Goal: Transaction & Acquisition: Book appointment/travel/reservation

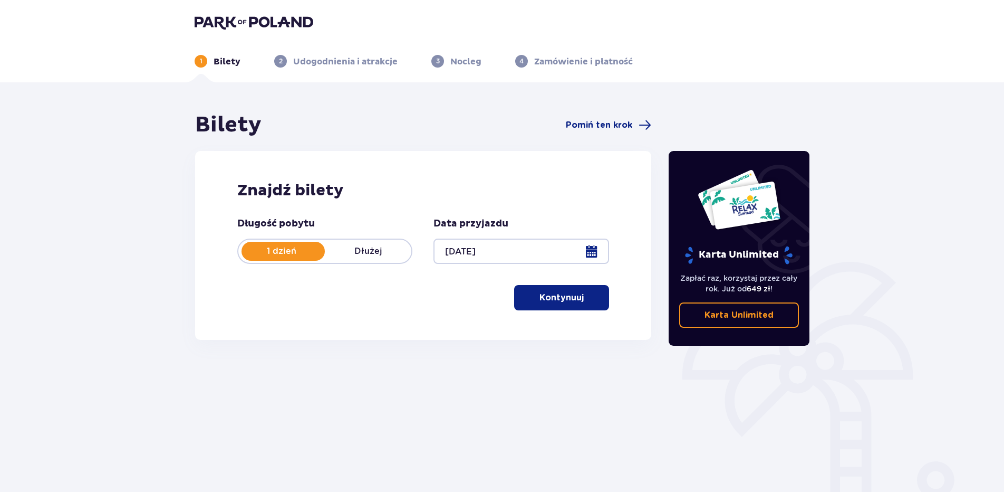
click at [581, 303] on span "button" at bounding box center [586, 297] width 13 height 13
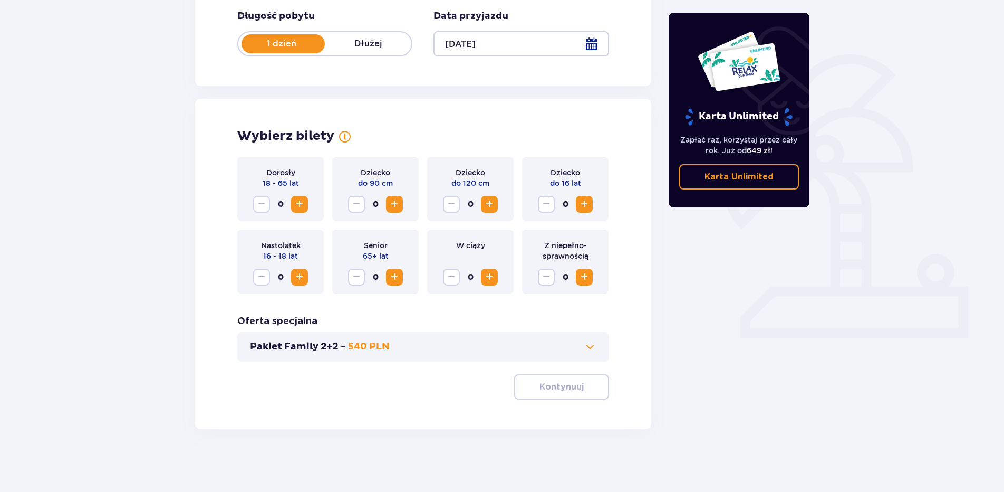
scroll to position [208, 0]
click at [302, 206] on span "Increase" at bounding box center [299, 203] width 13 height 13
click at [493, 207] on span "Increase" at bounding box center [489, 203] width 13 height 13
click at [540, 388] on p "Kontynuuj" at bounding box center [562, 386] width 44 height 12
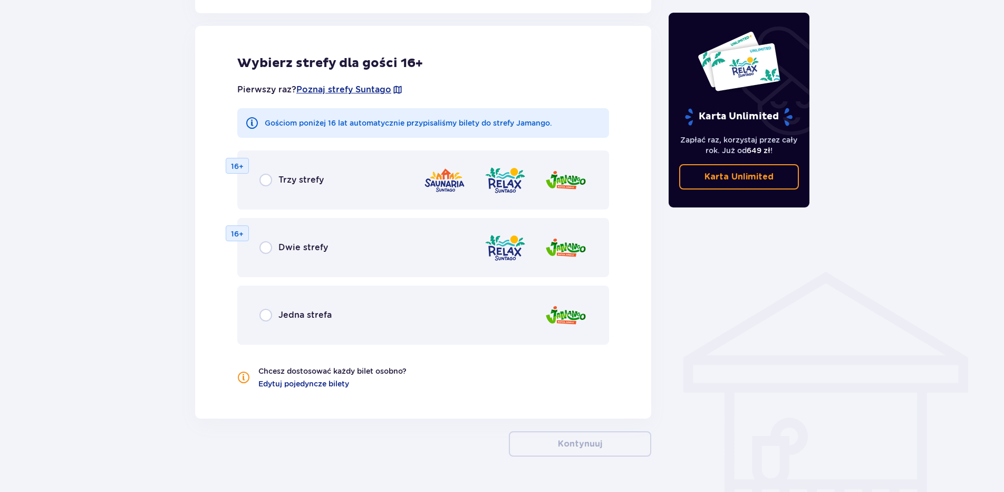
scroll to position [585, 0]
click at [305, 315] on p "Jedna strefa" at bounding box center [304, 315] width 53 height 12
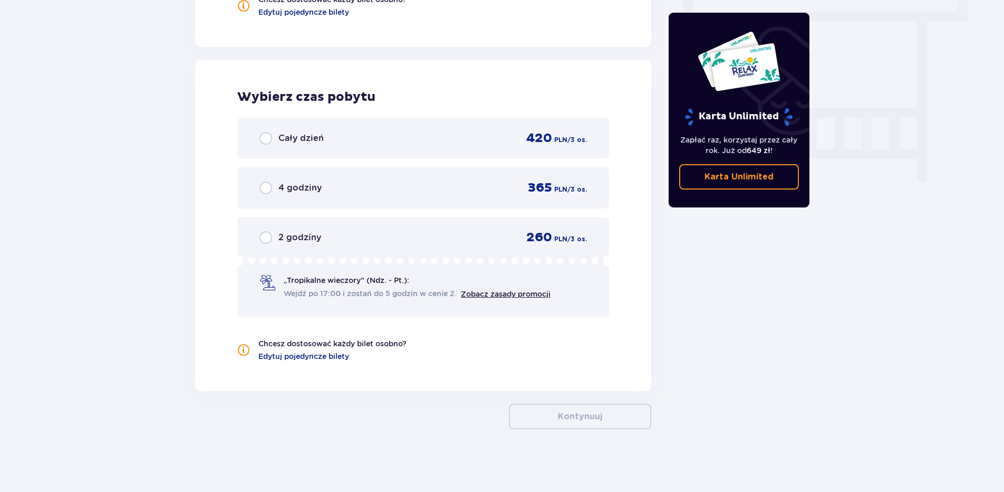
scroll to position [957, 0]
click at [289, 244] on div "2 godziny 260 PLN / 3 os." at bounding box center [423, 237] width 328 height 16
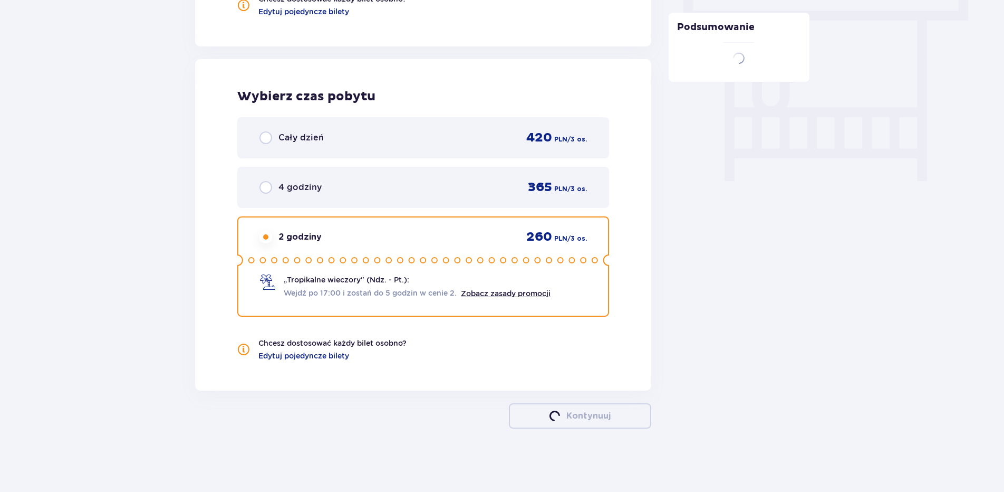
click at [314, 195] on div "4 godziny 365 PLN / 3 os." at bounding box center [423, 187] width 372 height 41
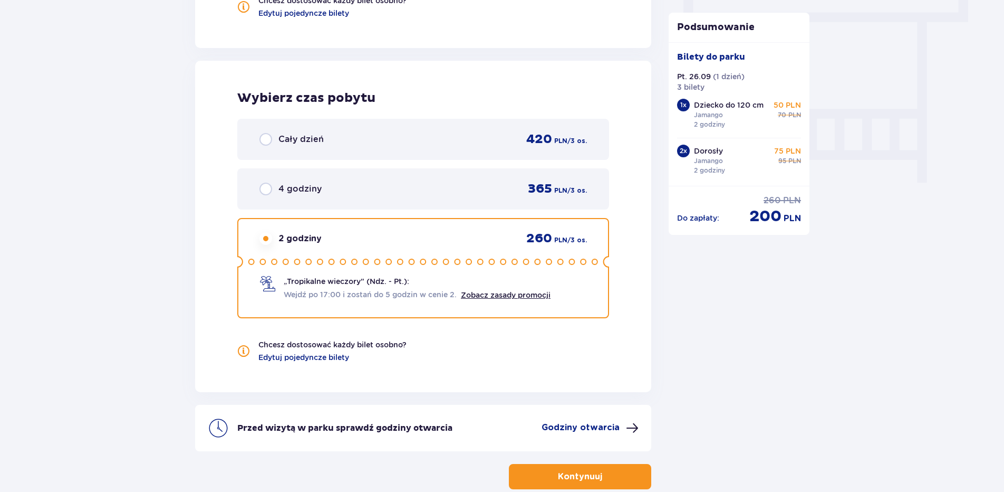
scroll to position [946, 0]
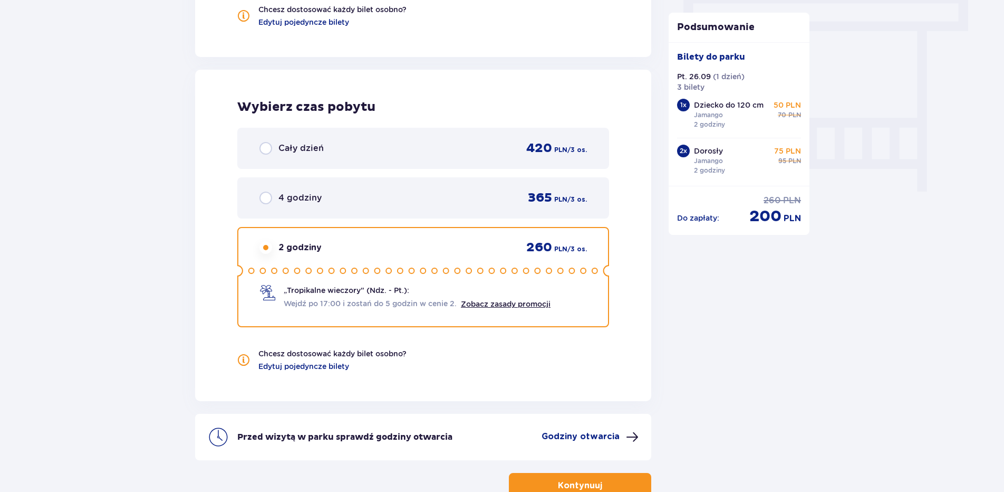
click at [362, 206] on div "4 godziny 365 PLN / 3 os." at bounding box center [423, 197] width 372 height 41
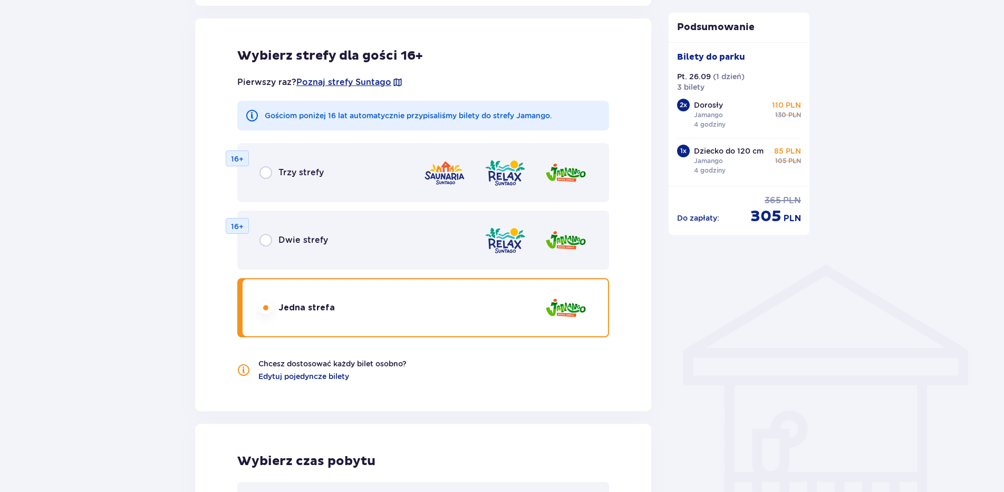
scroll to position [713, 0]
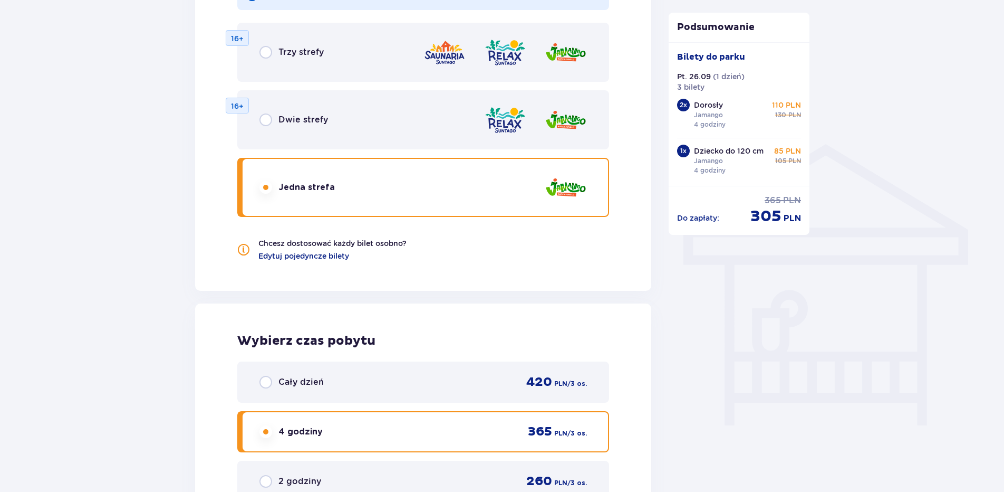
click at [350, 384] on div "Cały dzień 420 PLN / 3 os." at bounding box center [423, 382] width 328 height 16
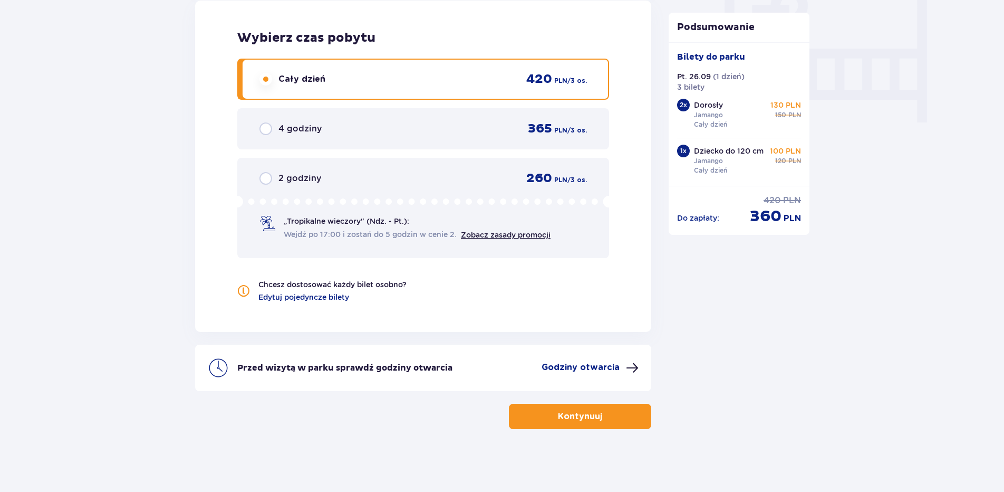
scroll to position [1016, 0]
click at [402, 138] on div "4 godziny 365 PLN / 3 os." at bounding box center [423, 128] width 372 height 41
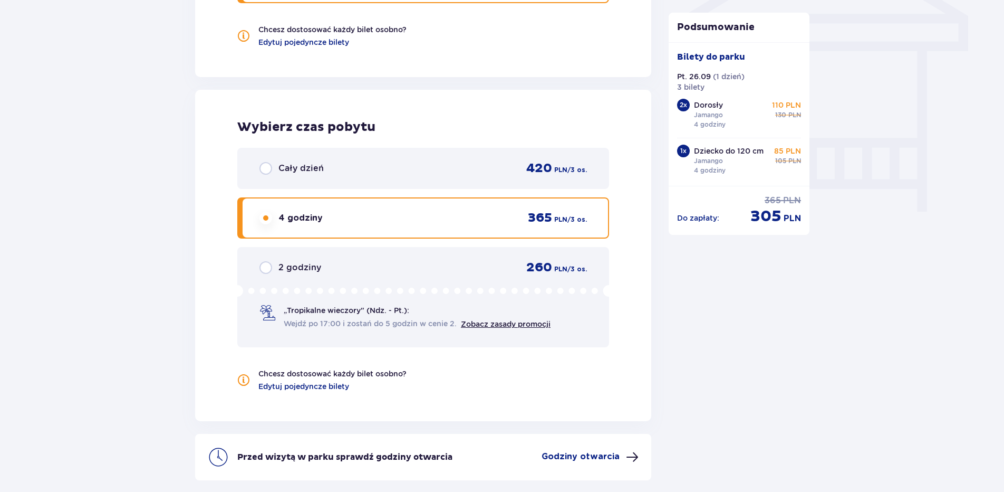
scroll to position [925, 0]
click at [385, 182] on div "Cały dzień 420 PLN / 3 os." at bounding box center [423, 169] width 372 height 41
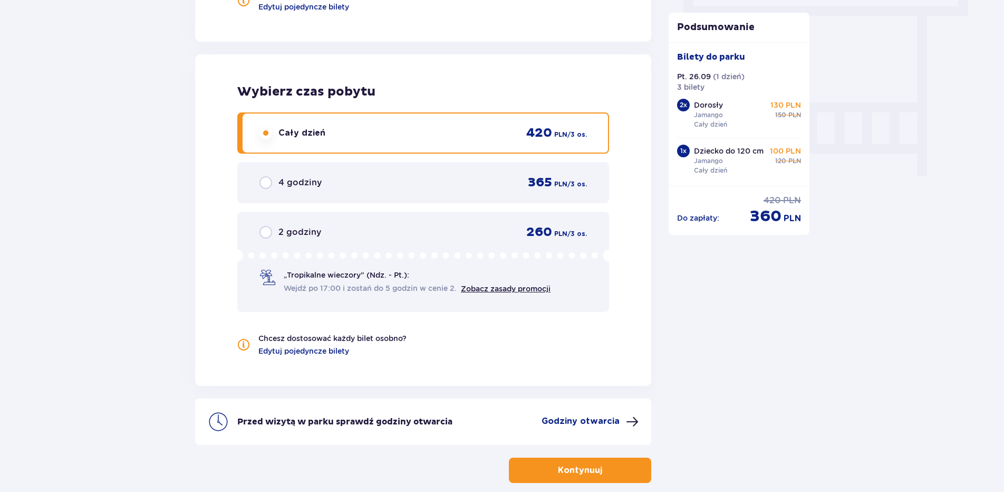
scroll to position [1016, 0]
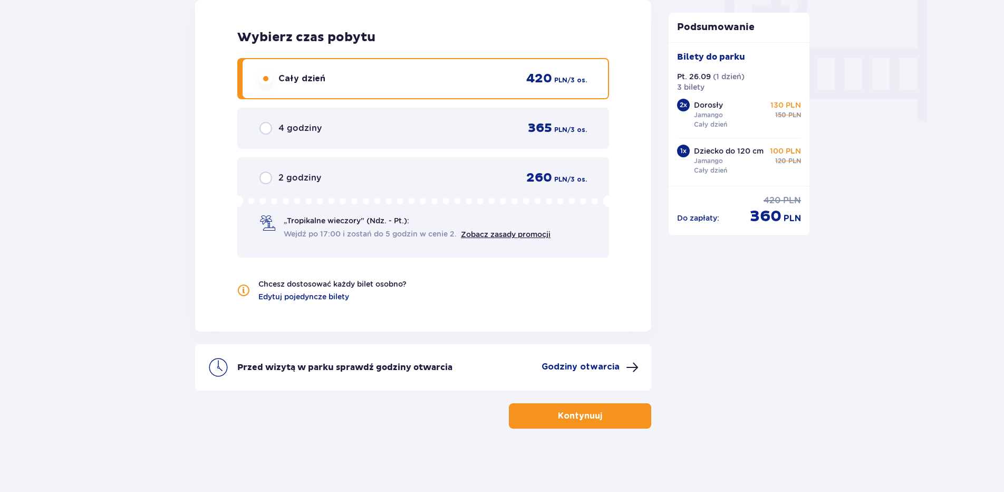
click at [585, 416] on p "Kontynuuj" at bounding box center [580, 416] width 44 height 12
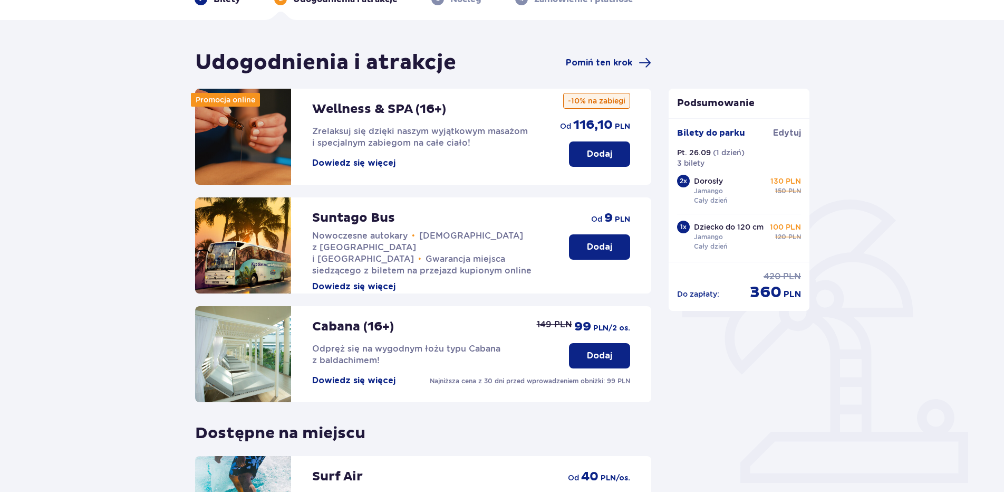
scroll to position [63, 0]
click at [370, 381] on button "Dowiedz się więcej" at bounding box center [353, 380] width 83 height 12
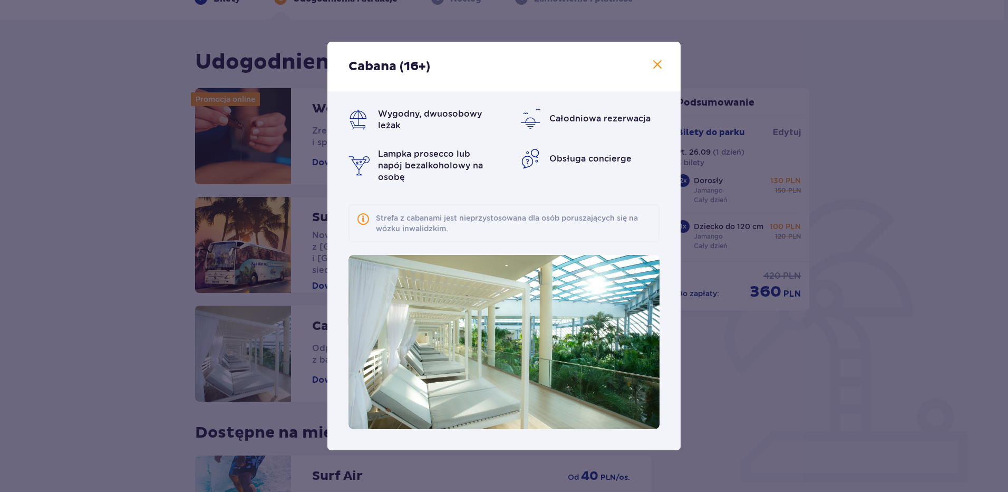
click at [658, 64] on span at bounding box center [657, 65] width 13 height 13
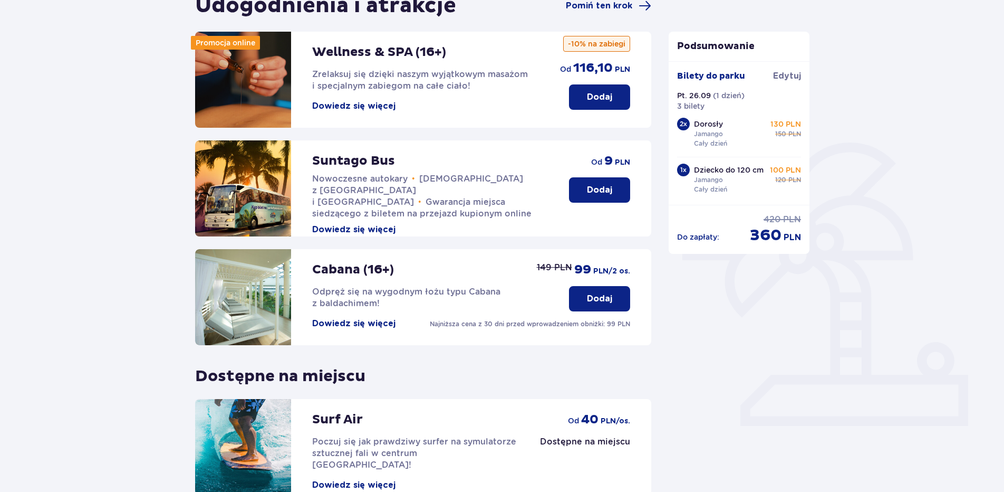
scroll to position [224, 0]
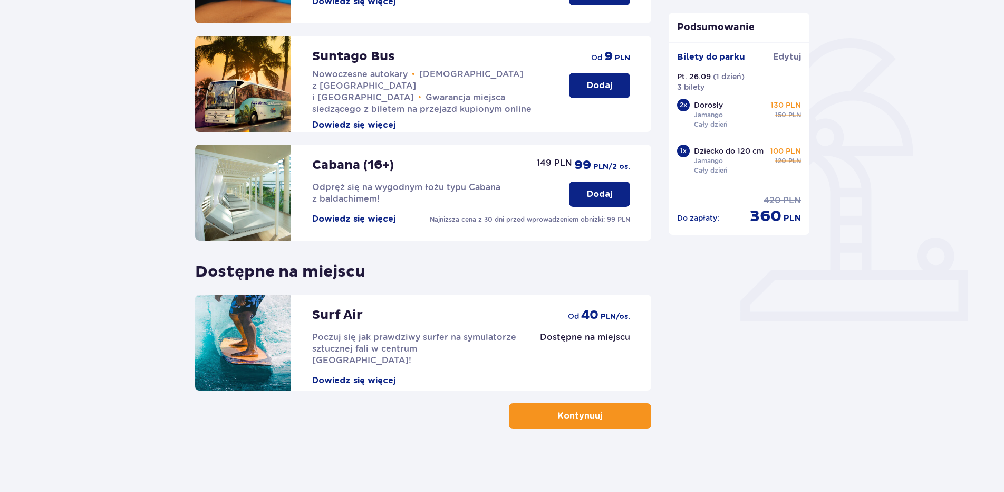
click at [615, 182] on button "Dodaj" at bounding box center [599, 193] width 61 height 25
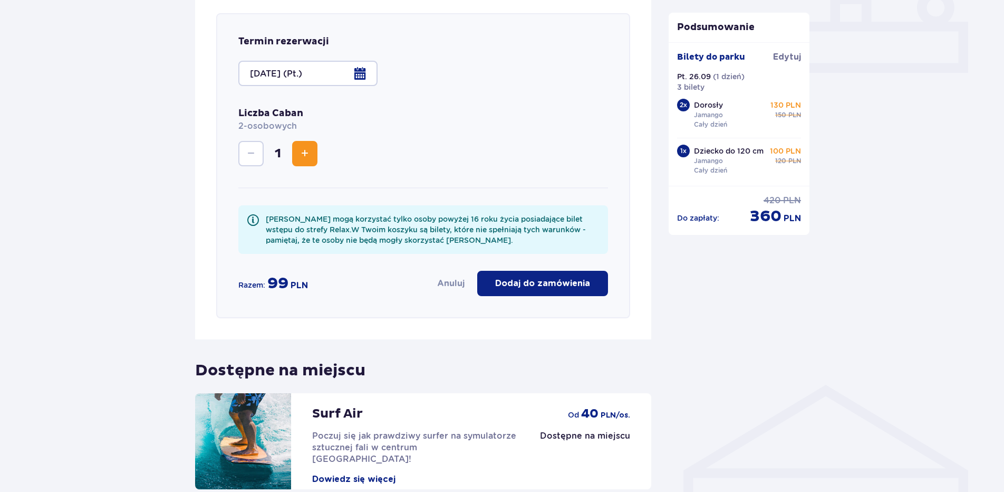
scroll to position [473, 0]
drag, startPoint x: 572, startPoint y: 287, endPoint x: 744, endPoint y: 307, distance: 173.6
click at [744, 307] on div "Udogodnienia i atrakcje Pomiń ten krok Promocja online Wellness & SPA (16+) Zre…" at bounding box center [502, 103] width 632 height 929
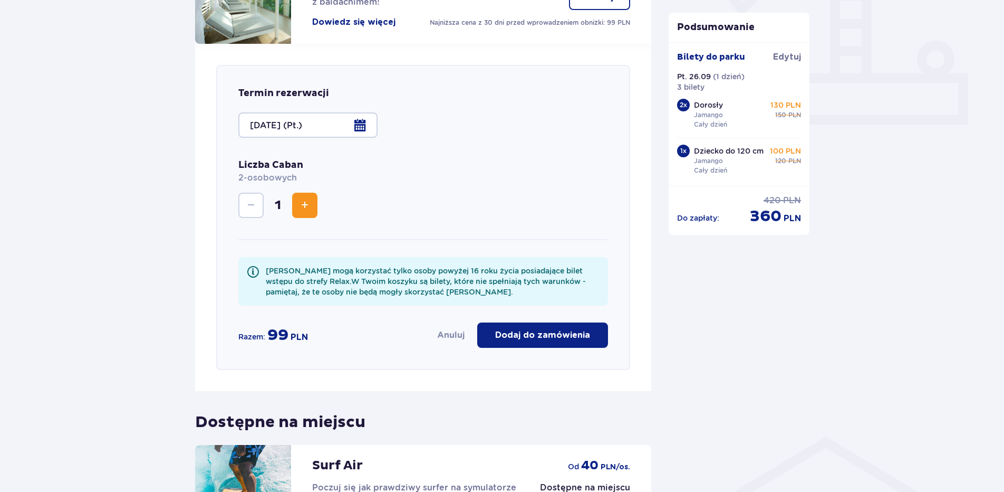
scroll to position [532, 0]
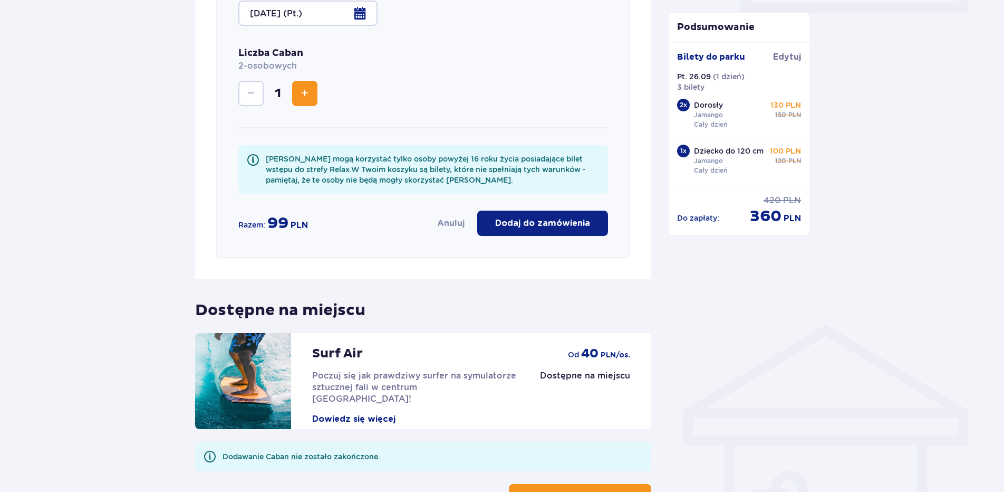
click at [261, 111] on div "Liczba Caban 2-osobowych 1" at bounding box center [423, 87] width 370 height 81
click at [447, 227] on button "Anuluj" at bounding box center [450, 223] width 27 height 12
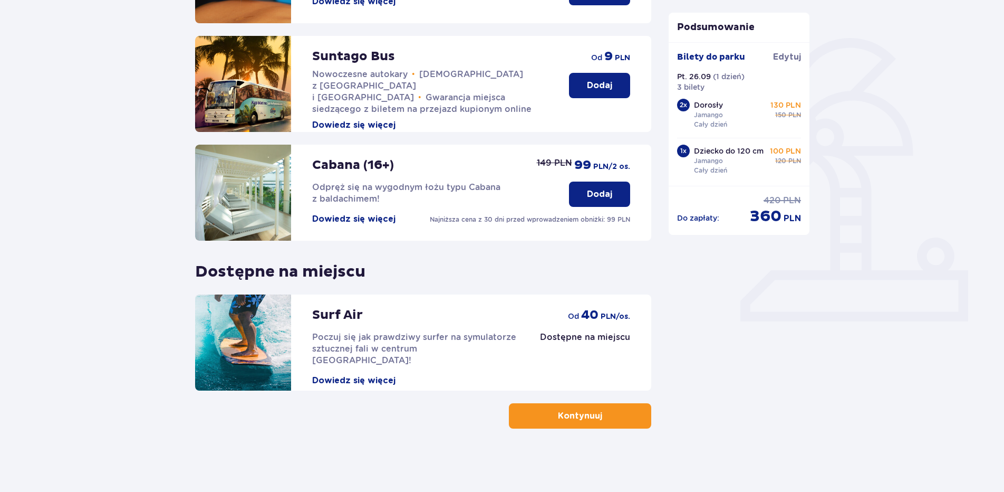
click at [607, 197] on p "Dodaj" at bounding box center [599, 194] width 25 height 12
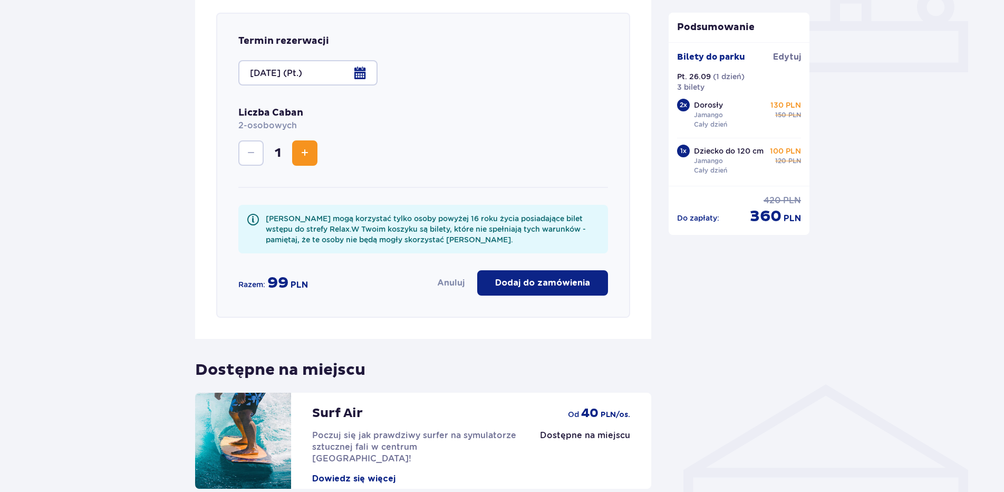
click at [530, 281] on p "Dodaj do zamówienia" at bounding box center [542, 283] width 95 height 12
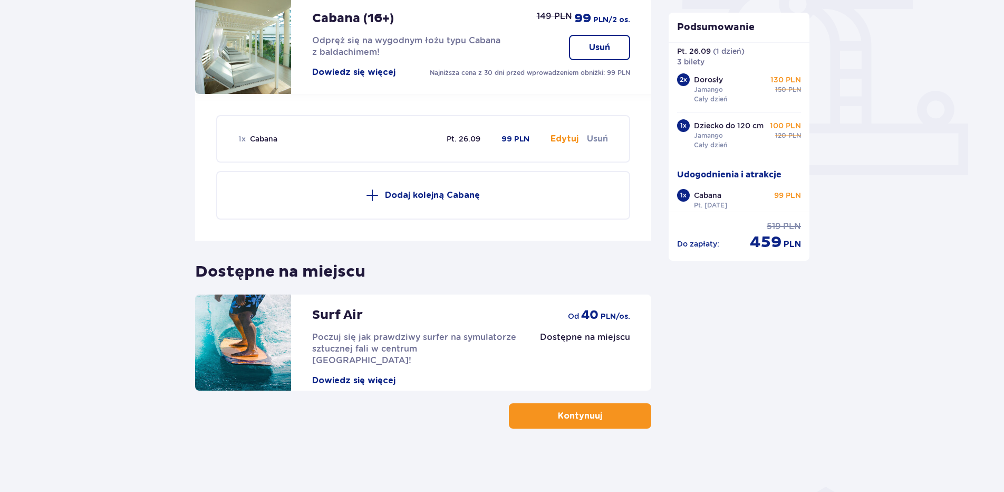
scroll to position [45, 0]
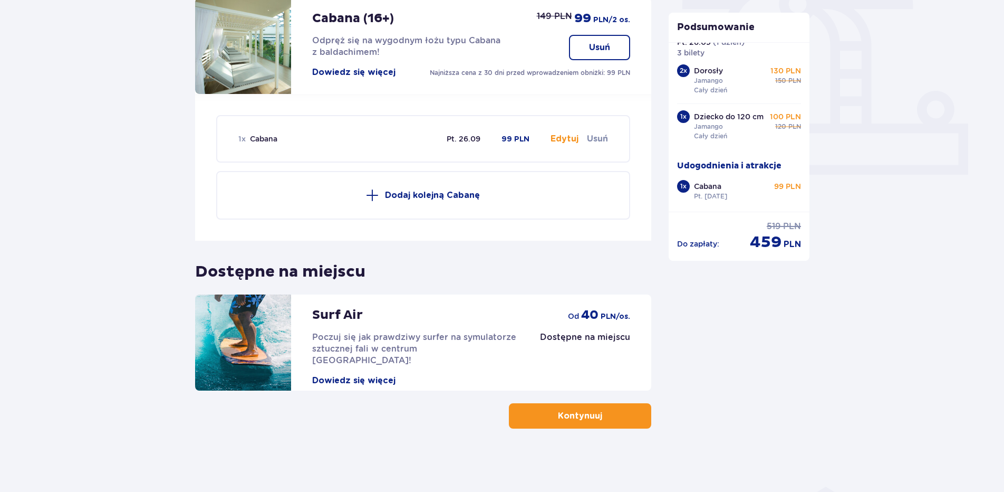
click at [603, 137] on button "Usuń" at bounding box center [597, 139] width 21 height 12
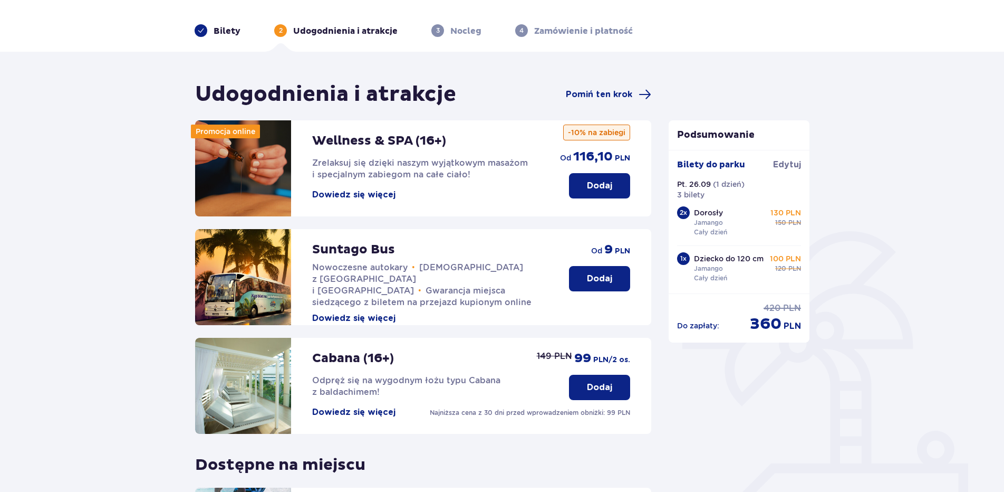
scroll to position [0, 0]
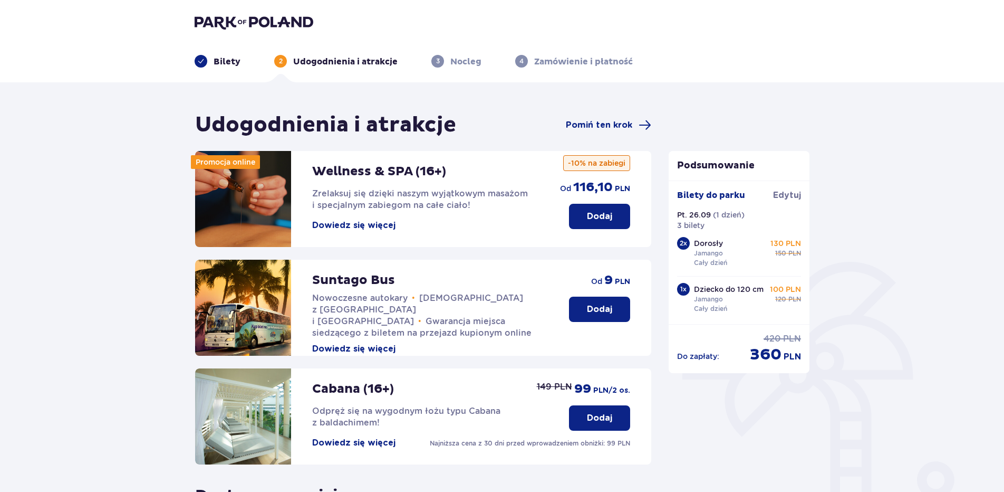
click at [230, 10] on header "Bilety 2 Udogodnienia i atrakcje 3 Nocleg 4 Zamówienie i płatność" at bounding box center [502, 41] width 1004 height 82
click at [230, 23] on img at bounding box center [254, 22] width 119 height 15
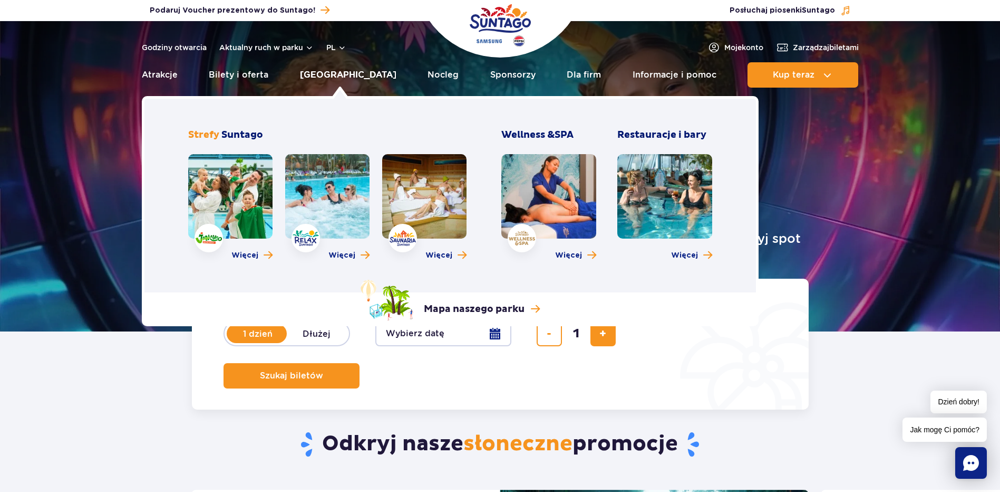
click at [349, 72] on link "Poznaj park" at bounding box center [348, 74] width 97 height 25
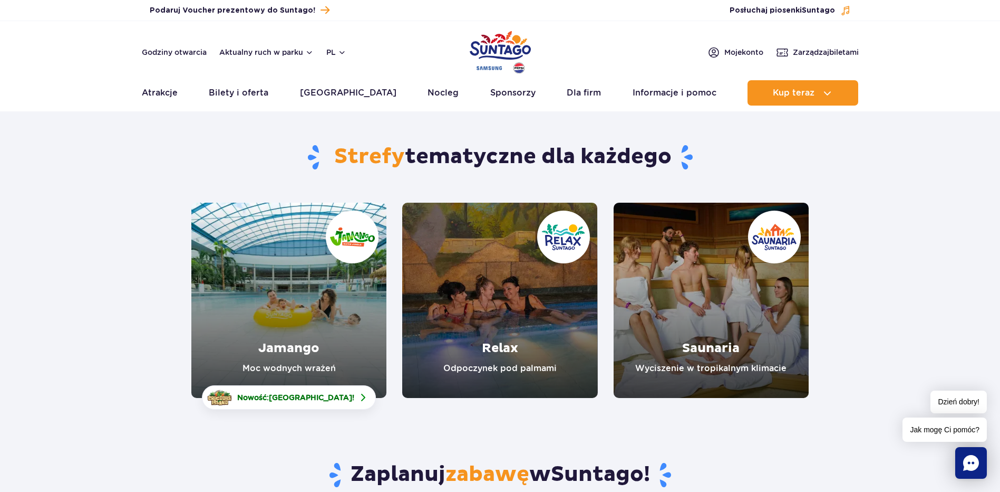
click at [515, 308] on link "Relax" at bounding box center [499, 300] width 195 height 195
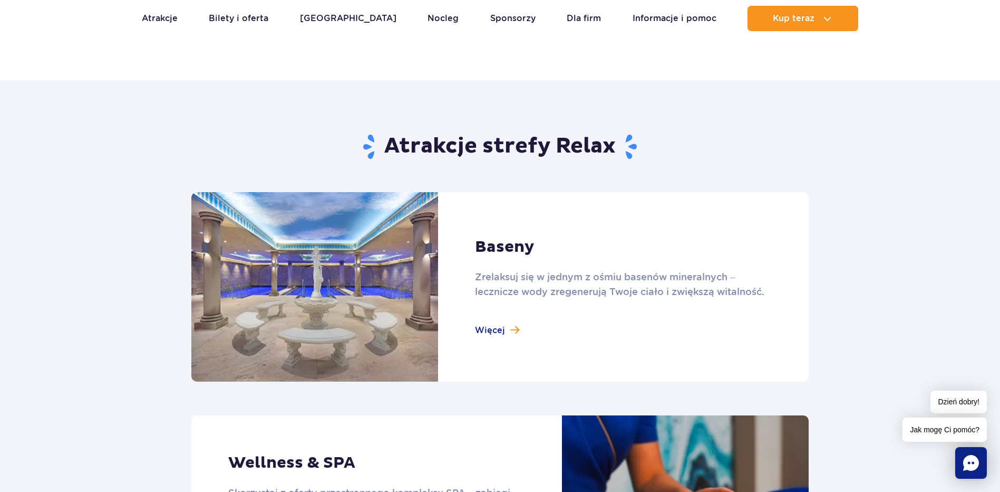
scroll to position [158, 0]
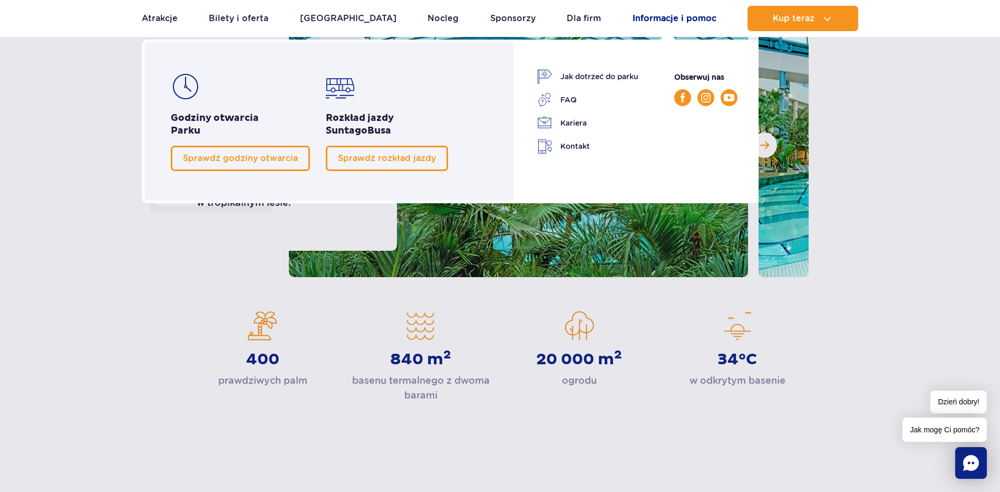
click at [700, 14] on link "Informacje i pomoc" at bounding box center [675, 18] width 84 height 25
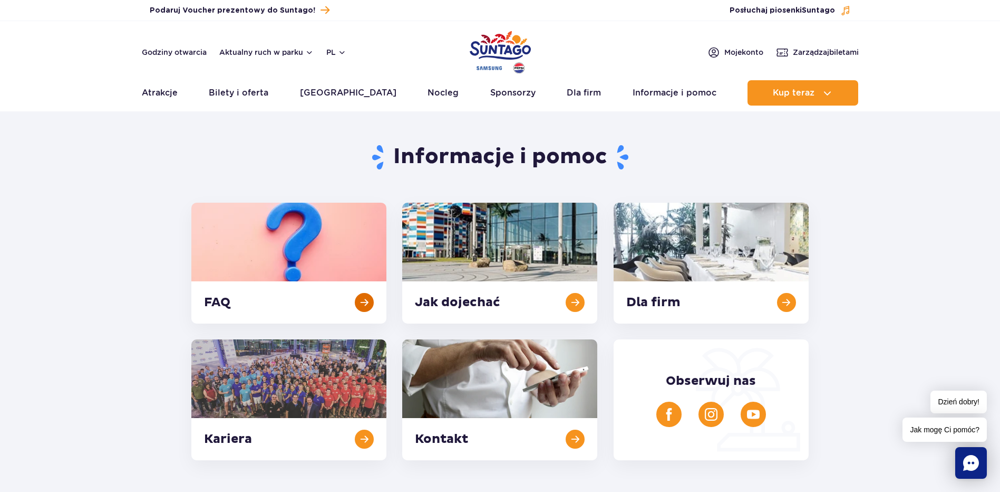
click at [335, 238] on link at bounding box center [288, 263] width 195 height 121
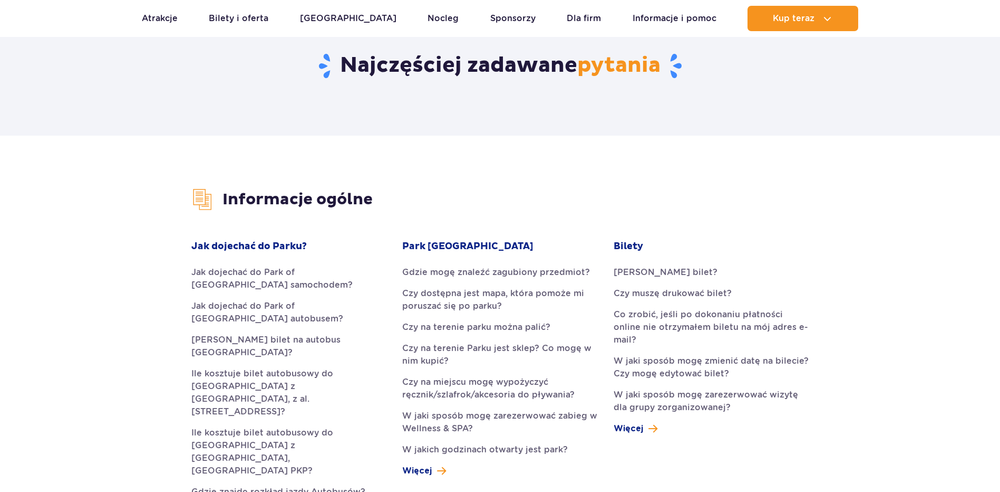
scroll to position [161, 0]
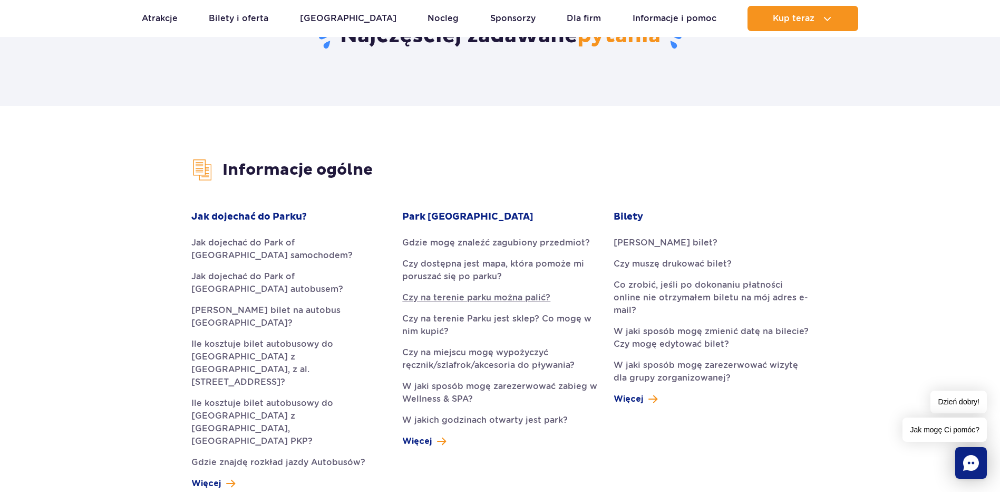
click at [523, 302] on link "Czy na terenie parku można palić?" at bounding box center [499, 297] width 195 height 13
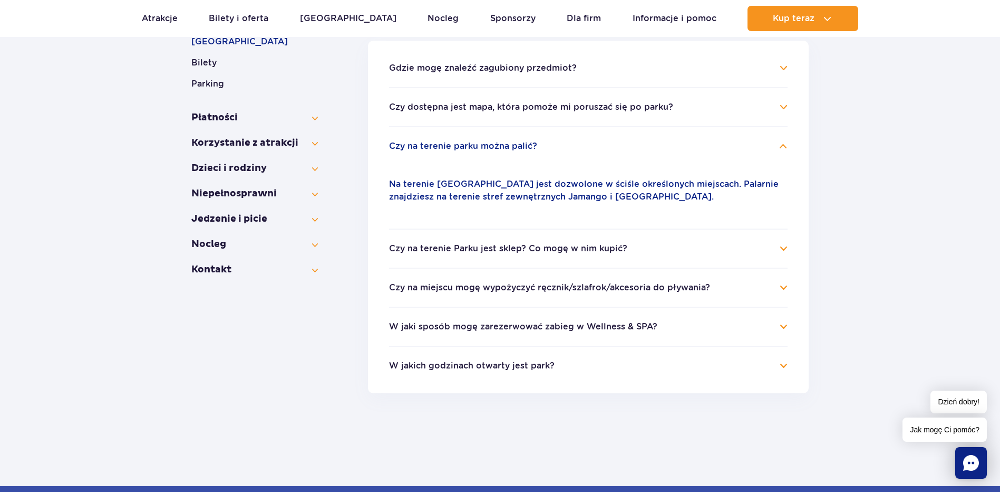
scroll to position [431, 0]
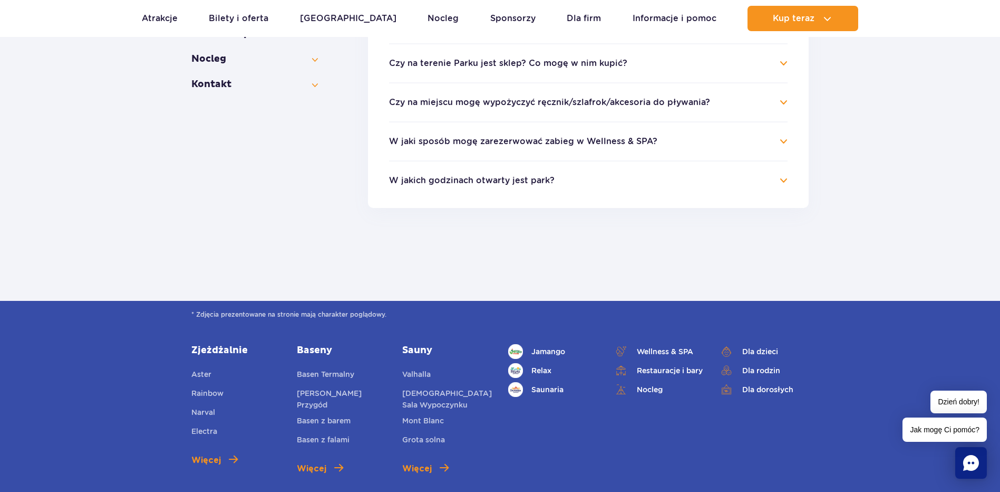
click at [474, 186] on h4 "W jakich godzinach otwarty jest park?" at bounding box center [588, 180] width 399 height 13
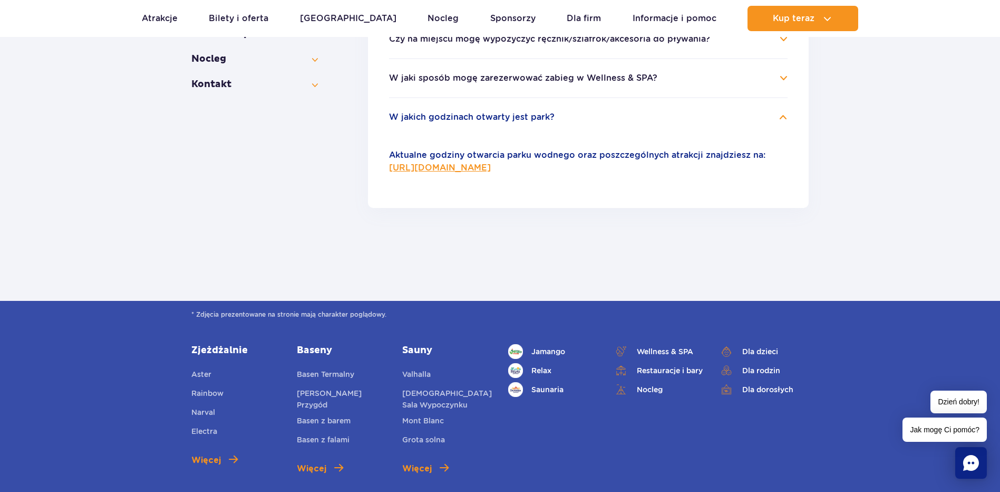
scroll to position [224, 0]
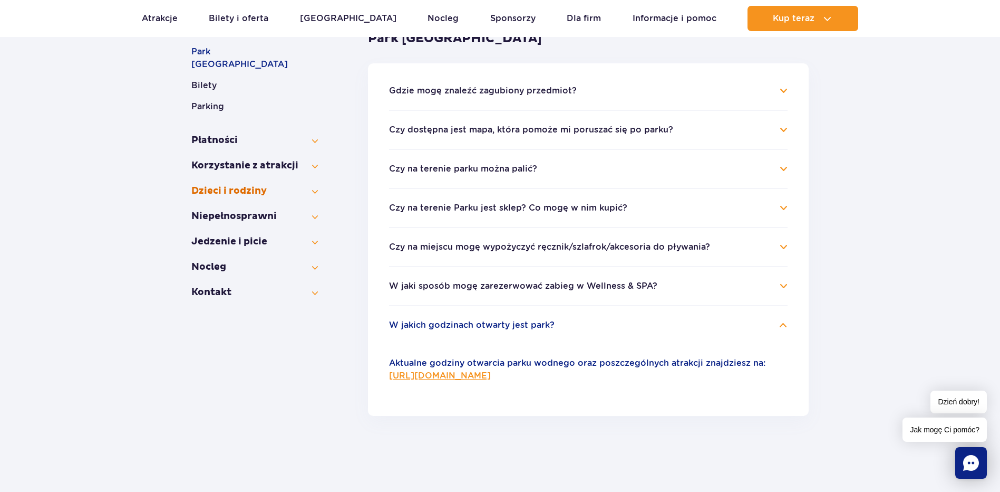
click at [247, 185] on button "Dzieci i rodziny" at bounding box center [254, 191] width 127 height 13
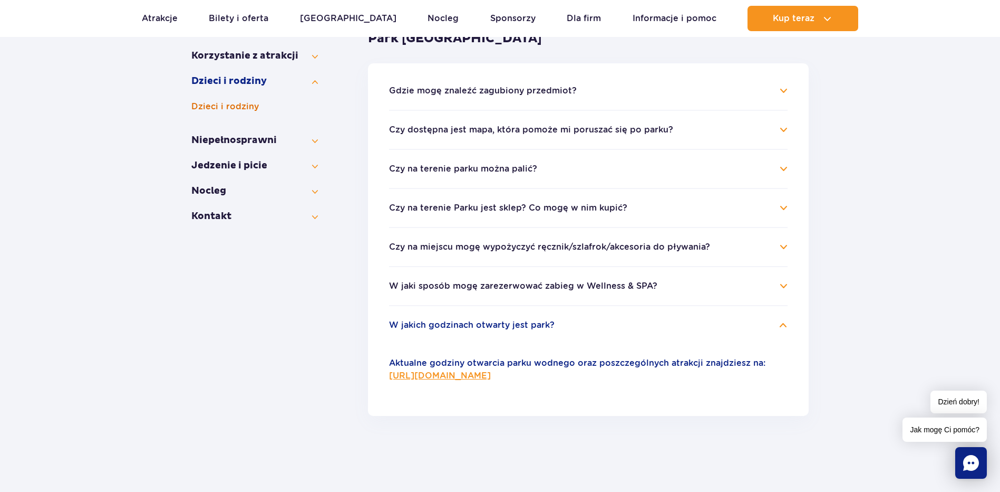
click at [252, 106] on button "Dzieci i rodziny" at bounding box center [254, 106] width 127 height 13
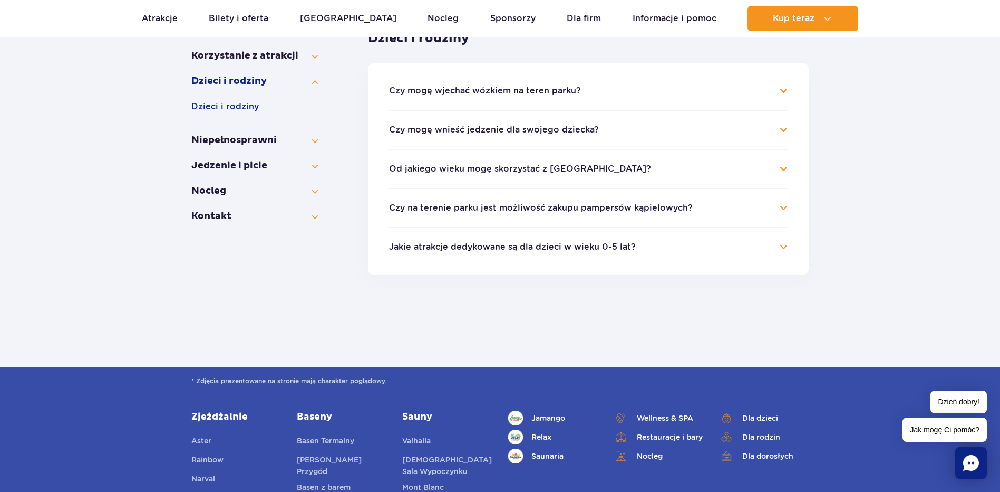
click at [517, 132] on button "Czy mogę wnieść jedzenie dla swojego dziecka?" at bounding box center [494, 129] width 210 height 9
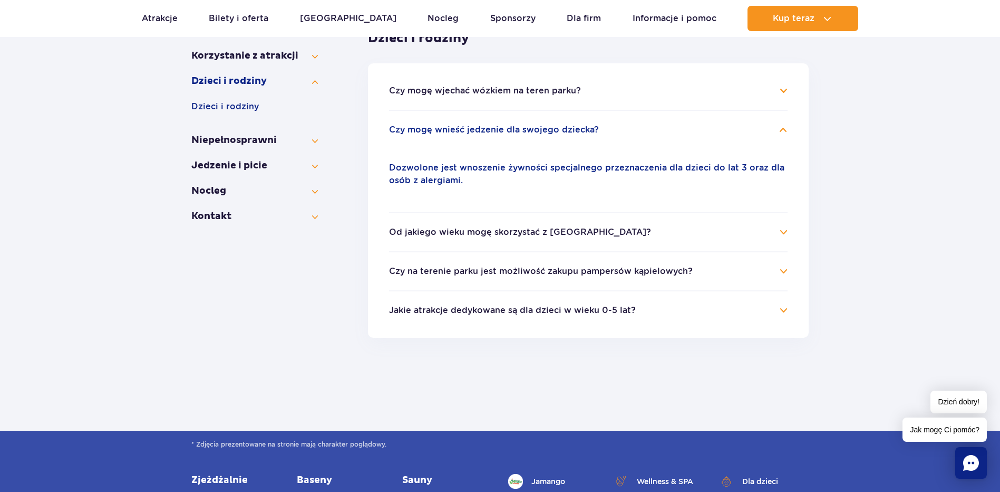
click at [477, 234] on button "Od jakiego wieku mogę skorzystać z Suntago?" at bounding box center [520, 231] width 262 height 9
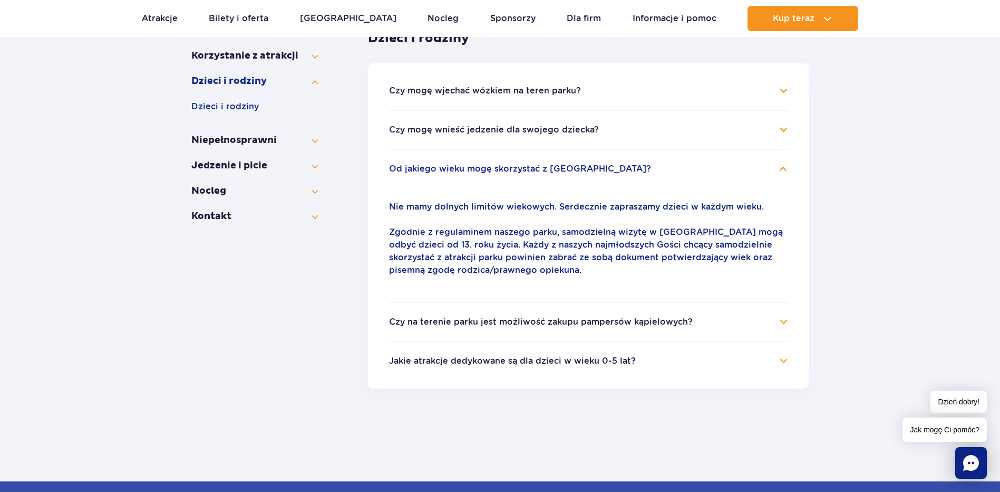
click at [477, 368] on ul "Czy mogę wjechać wózkiem na teren parku? Z uwagi na przepisy sanitarne, nie moż…" at bounding box center [588, 225] width 441 height 325
click at [477, 359] on button "Jakie atrakcje dedykowane są dla dzieci w wieku 0-5 lat?" at bounding box center [512, 360] width 247 height 9
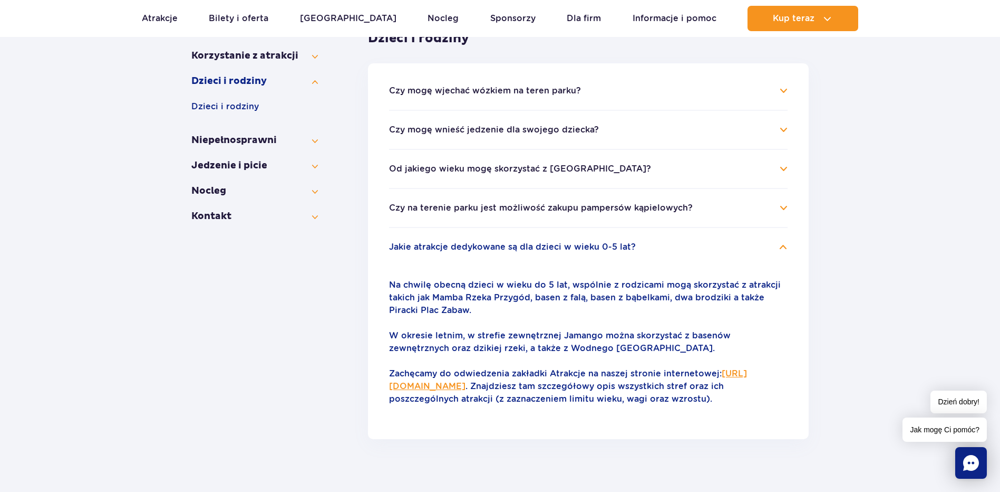
click at [409, 384] on link "https://parkofpoland.com/pl/atrakcje" at bounding box center [568, 379] width 358 height 23
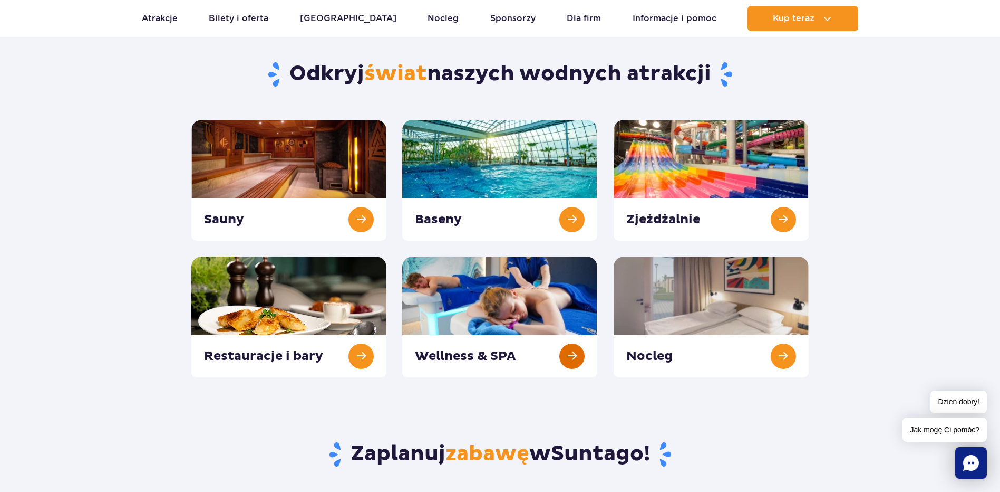
scroll to position [190, 0]
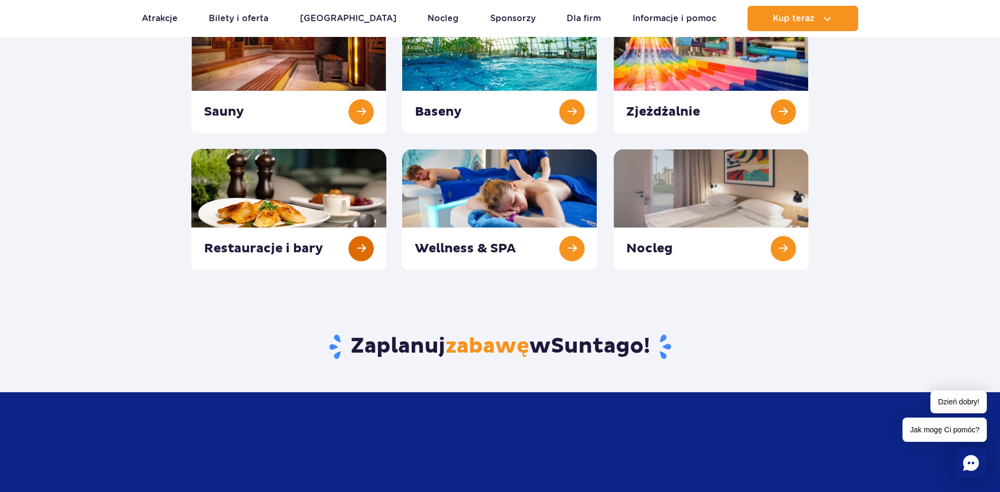
click at [298, 231] on link at bounding box center [288, 209] width 195 height 121
click at [236, 188] on link at bounding box center [288, 209] width 195 height 121
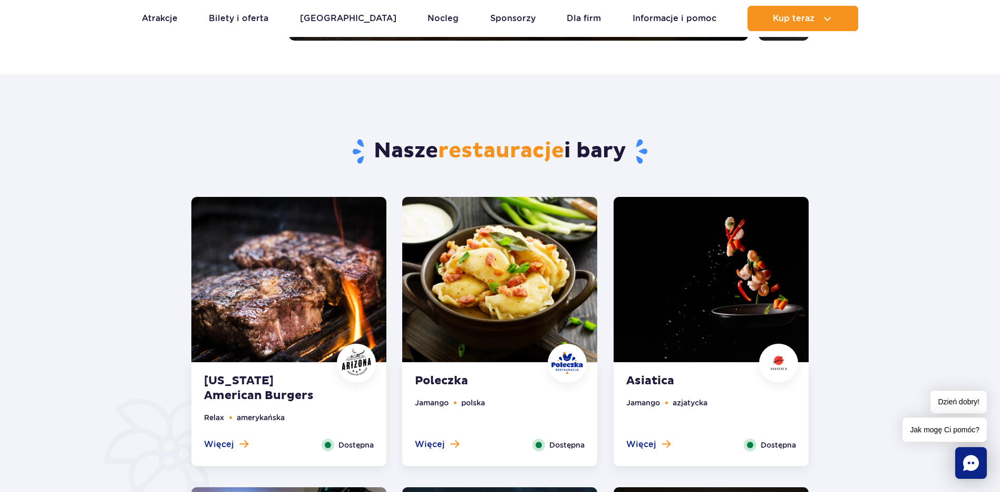
scroll to position [445, 0]
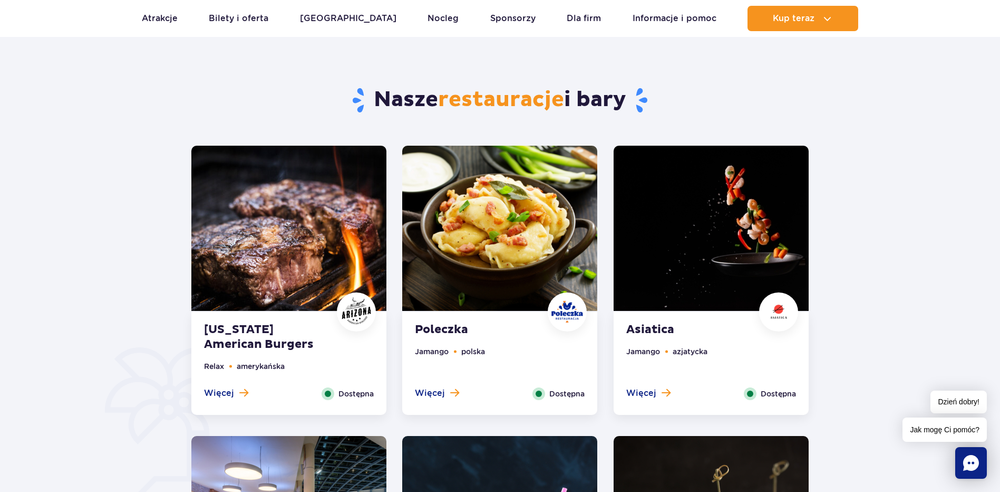
click at [302, 262] on img at bounding box center [288, 228] width 195 height 165
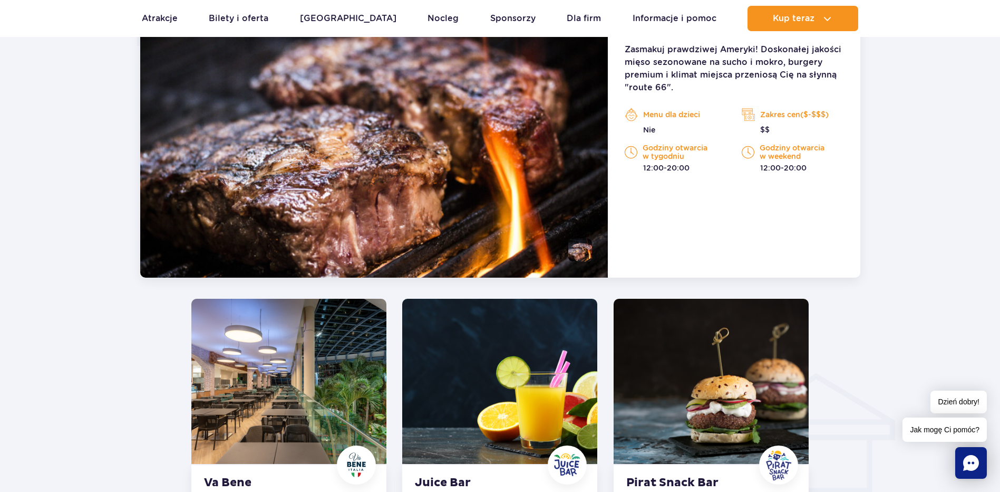
scroll to position [1080, 0]
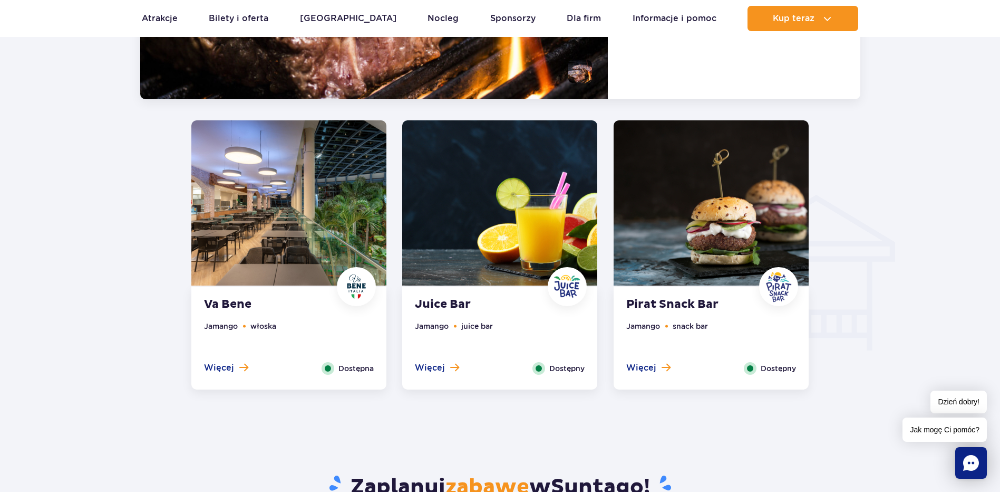
click at [760, 227] on img at bounding box center [711, 202] width 195 height 165
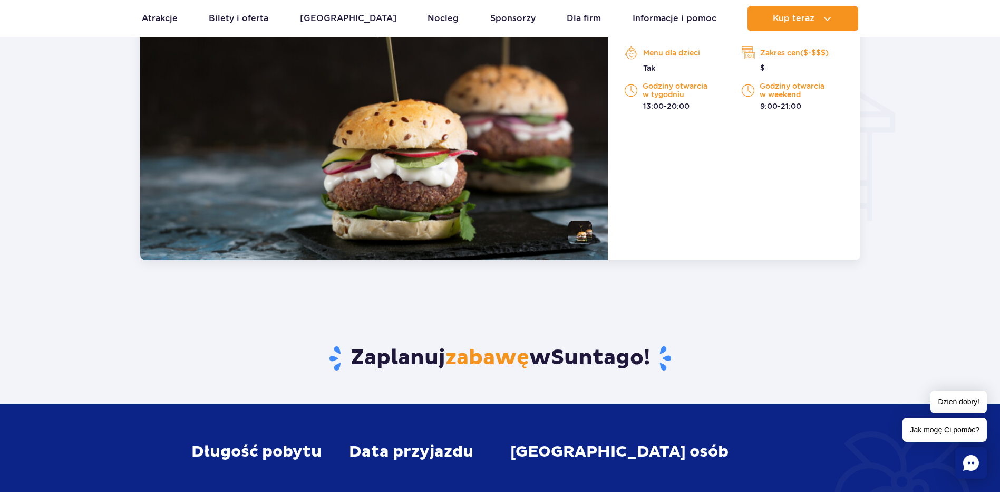
scroll to position [1095, 0]
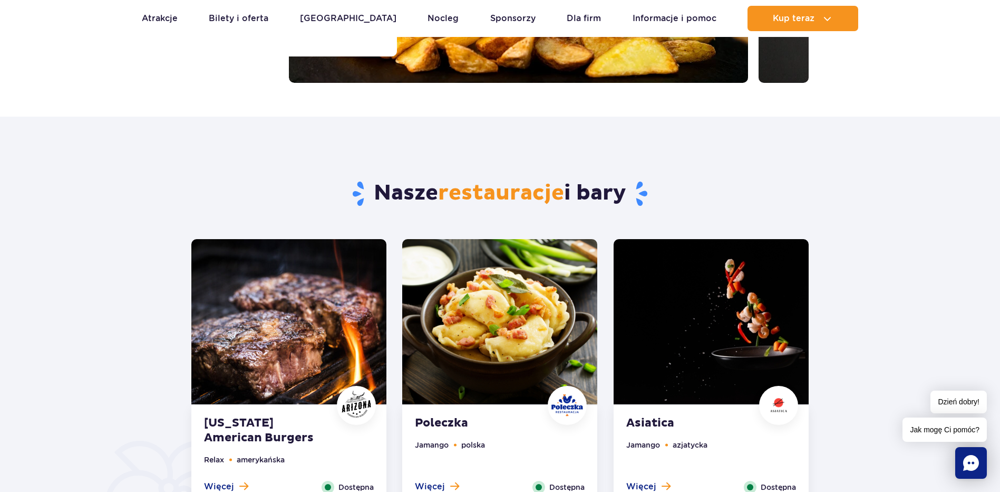
click at [288, 298] on img at bounding box center [288, 321] width 195 height 165
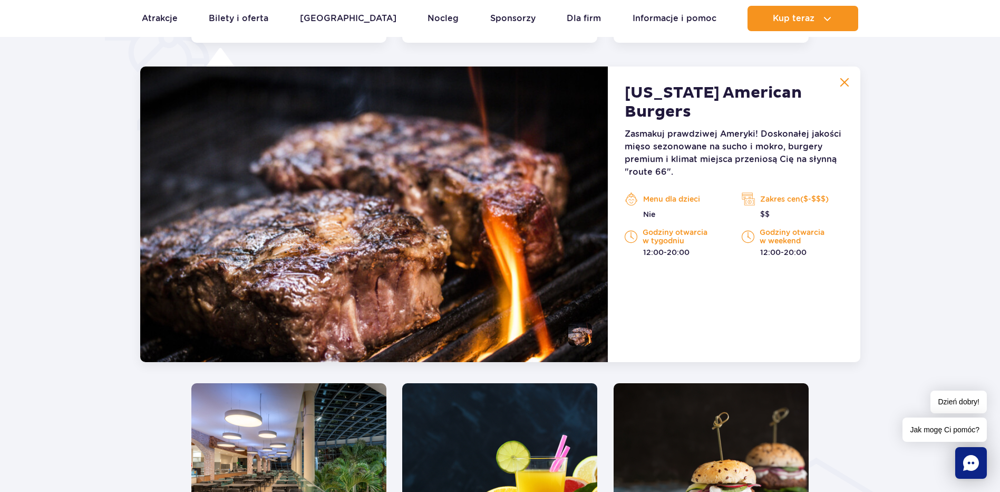
scroll to position [820, 0]
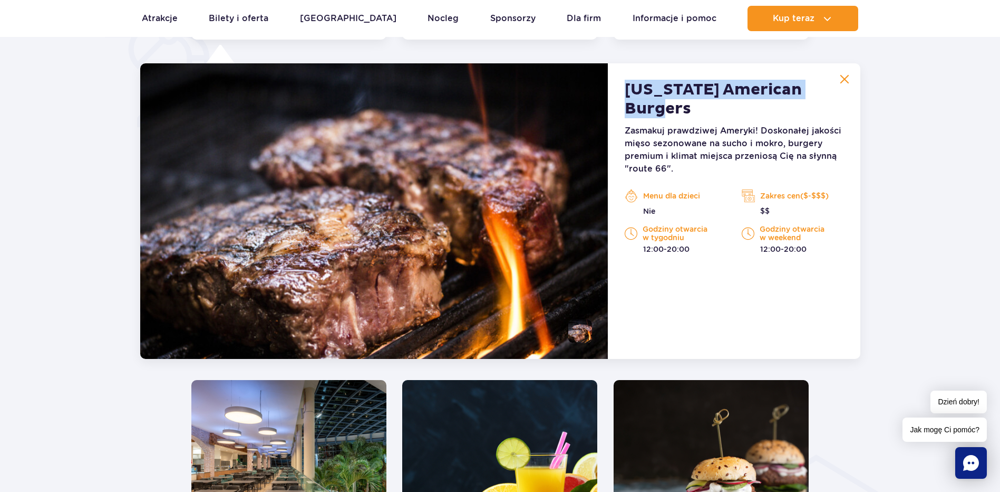
drag, startPoint x: 614, startPoint y: 88, endPoint x: 837, endPoint y: 90, distance: 222.6
click at [837, 90] on div "[US_STATE] American Burgers Zasmakuj prawdziwej Ameryki! Doskonałej jakości mię…" at bounding box center [734, 210] width 252 height 295
copy strong "[US_STATE] American Burgers"
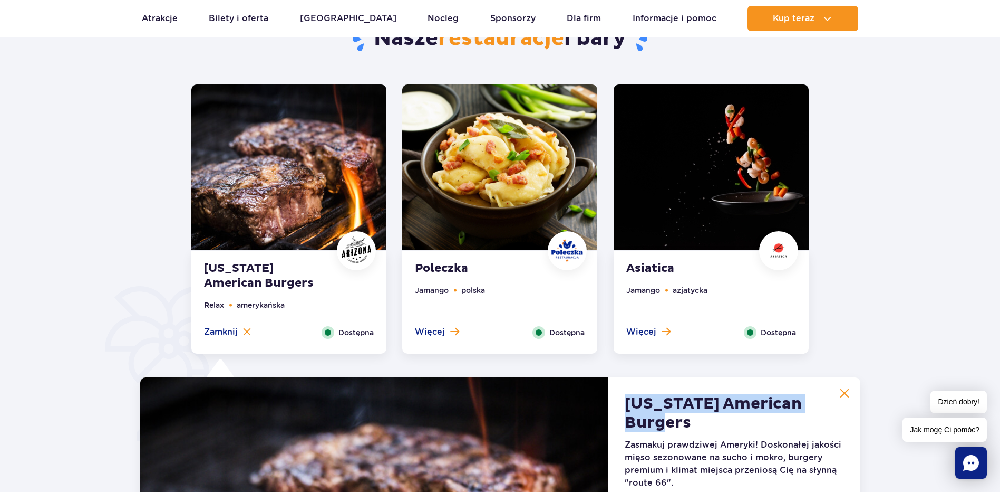
scroll to position [324, 0]
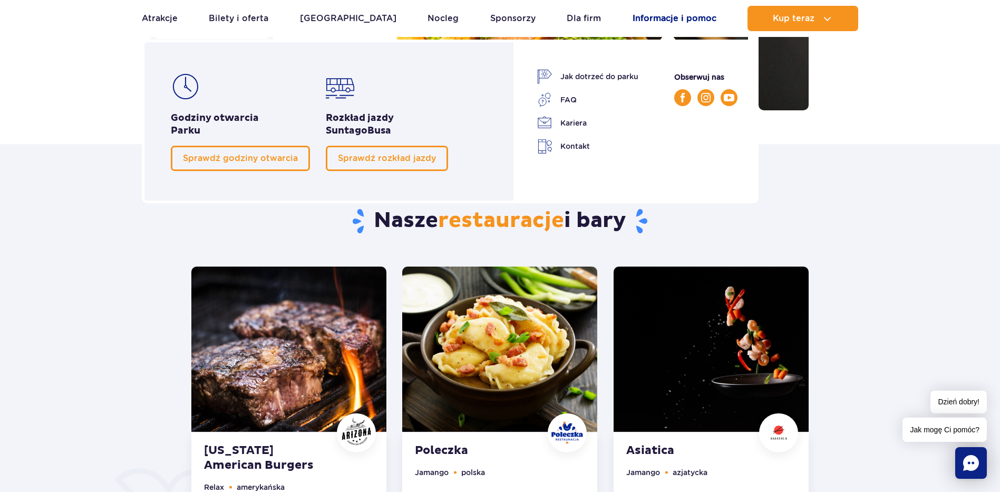
click at [671, 13] on link "Informacje i pomoc" at bounding box center [675, 18] width 84 height 25
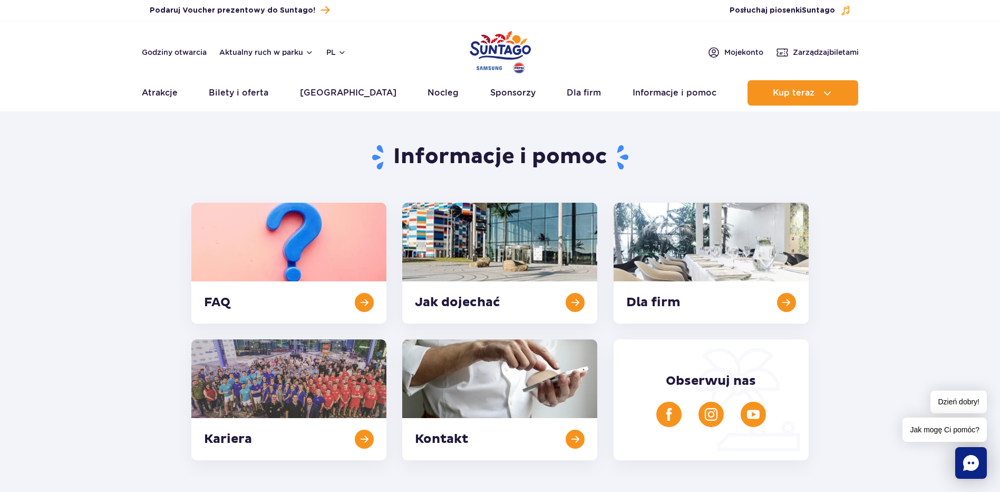
click at [364, 92] on ul "Aktualny ruch w parku Atrakcje Zjeżdżalnie Aster Rainbow Narval Więcej Baseny B…" at bounding box center [500, 92] width 717 height 25
click at [352, 92] on link "Poznaj park" at bounding box center [348, 92] width 97 height 25
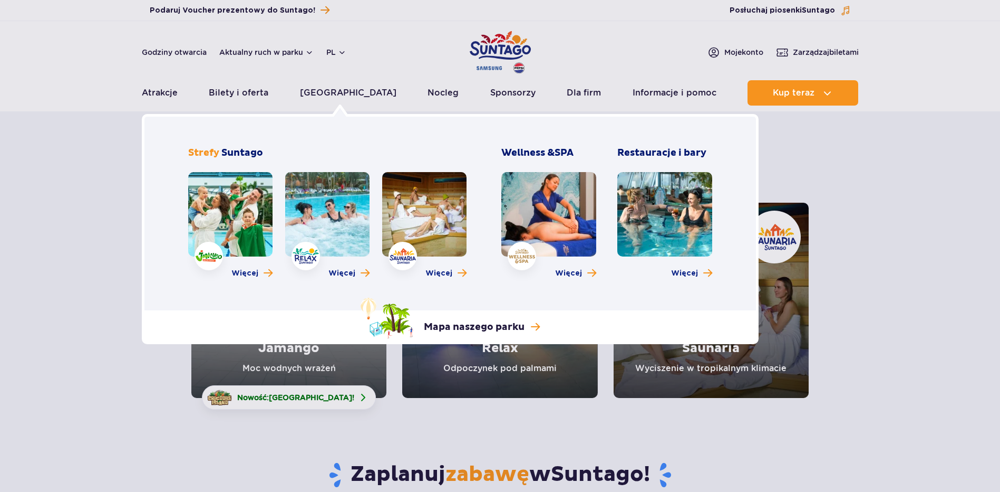
click at [277, 302] on div "Poznaj park Strefa Jamango Strefa Relax Strefa Saunaria Wellness & SPA Restaura…" at bounding box center [450, 229] width 617 height 230
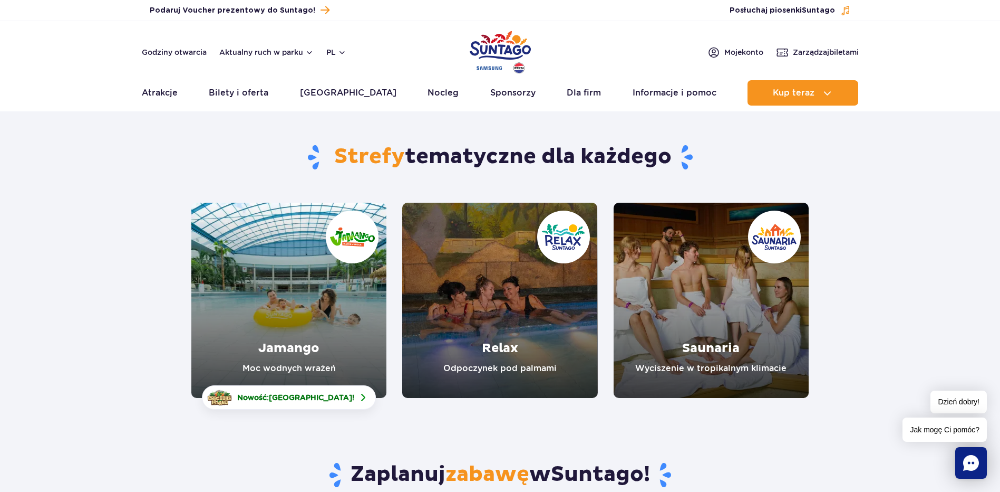
click at [283, 368] on link "Jamango" at bounding box center [288, 300] width 195 height 195
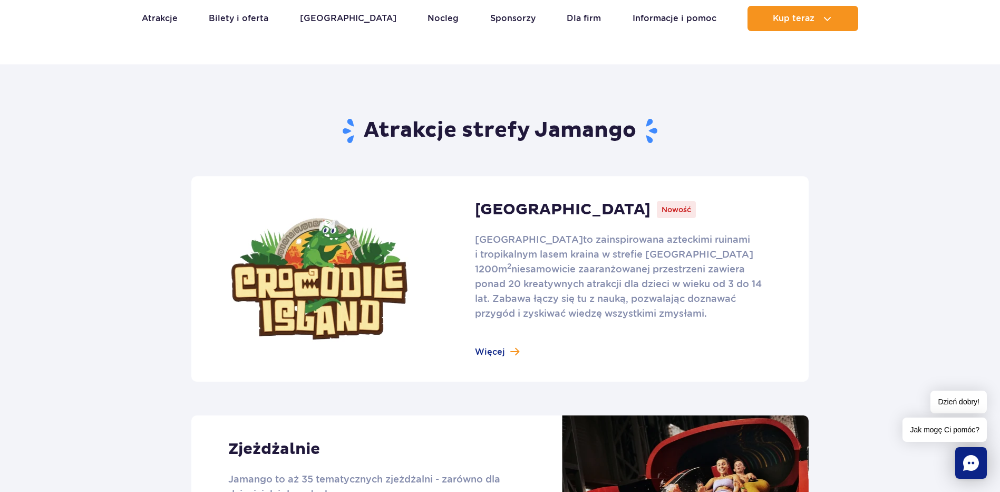
scroll to position [629, 0]
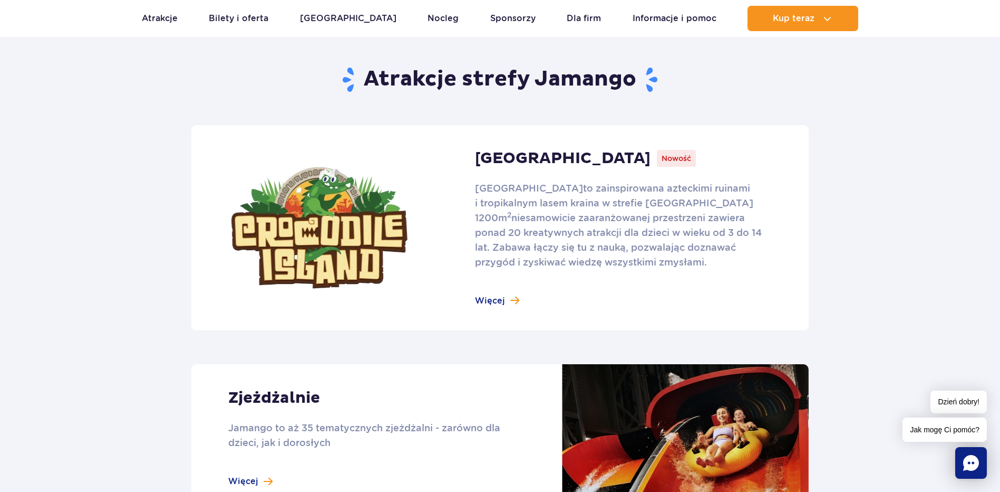
click at [479, 299] on link at bounding box center [500, 227] width 618 height 205
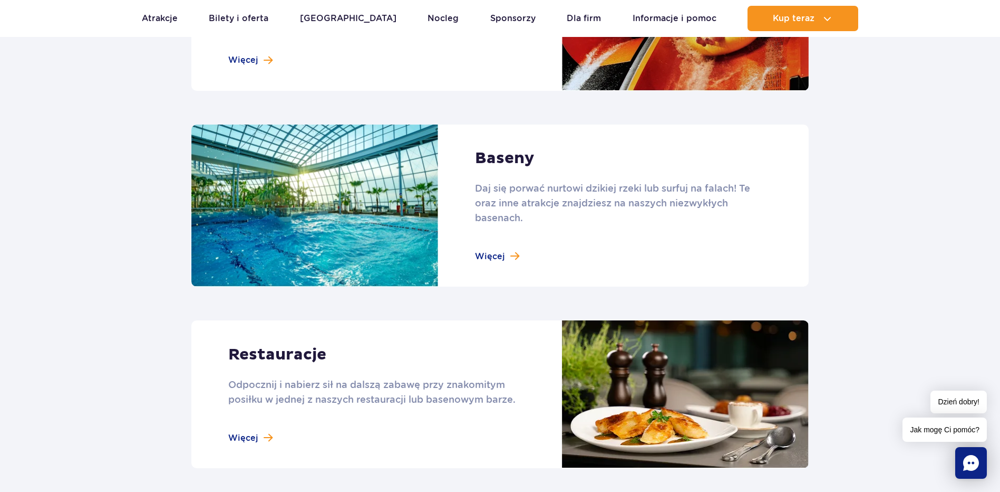
scroll to position [1180, 0]
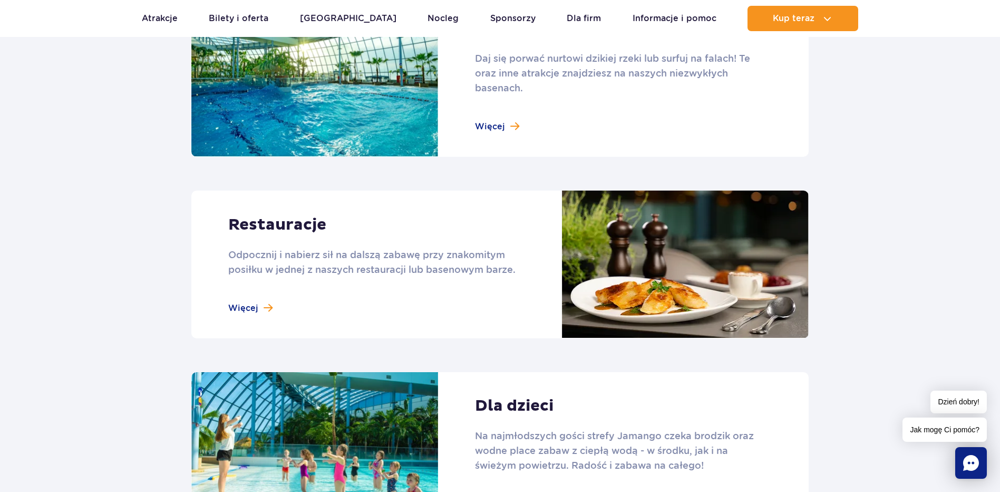
click at [351, 267] on link at bounding box center [500, 264] width 618 height 148
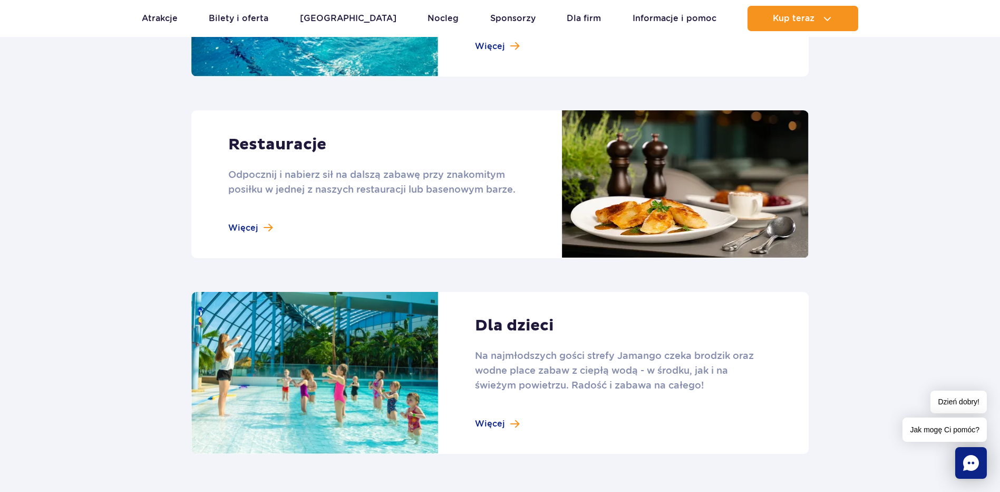
click at [571, 371] on link at bounding box center [500, 373] width 618 height 162
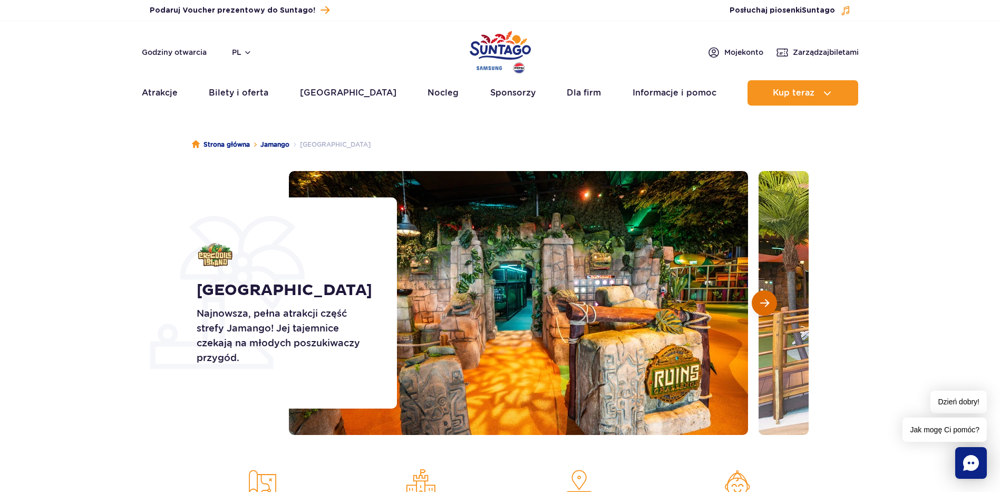
click at [754, 303] on button "Następny slajd" at bounding box center [764, 302] width 25 height 25
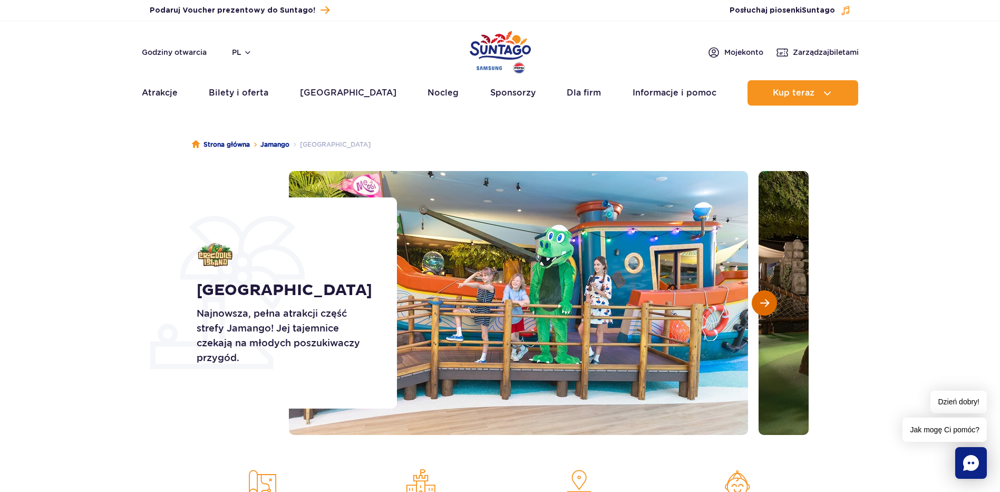
click at [754, 303] on button "Następny slajd" at bounding box center [764, 302] width 25 height 25
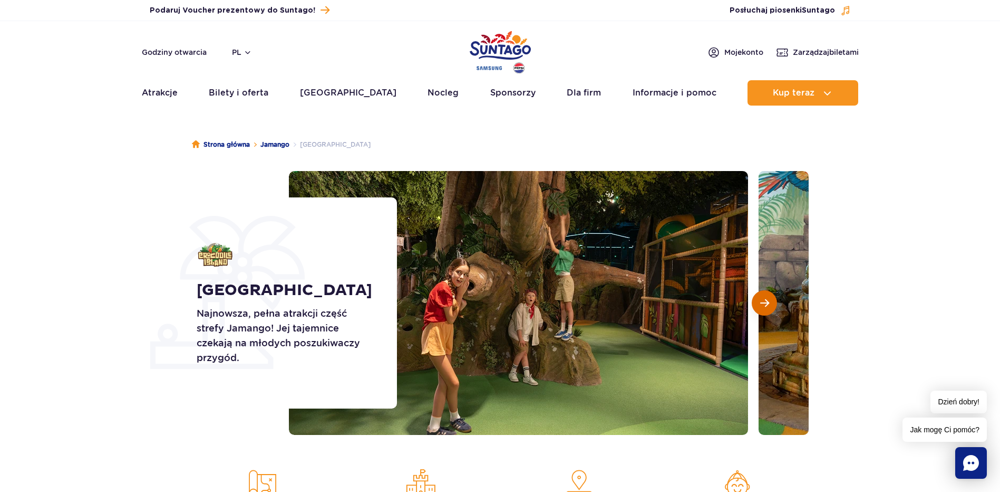
click at [754, 303] on button "Następny slajd" at bounding box center [764, 302] width 25 height 25
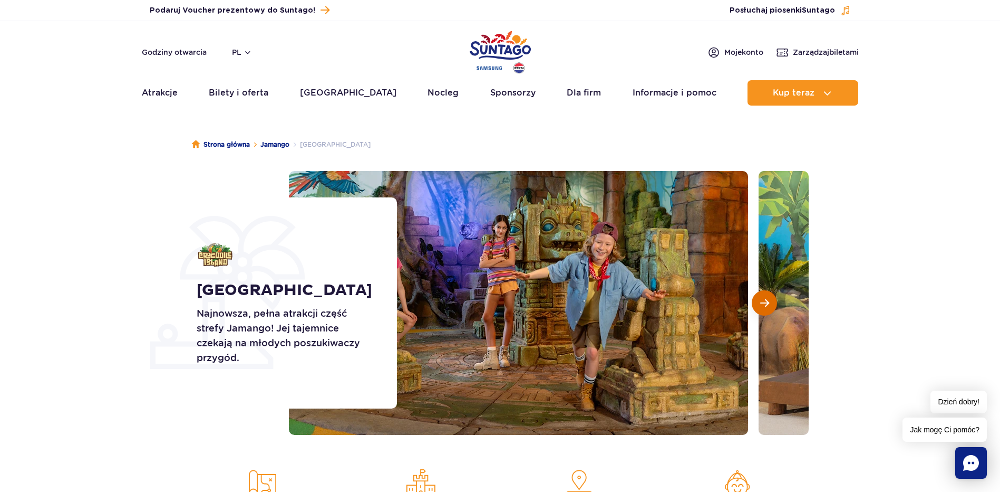
click at [754, 303] on button "Następny slajd" at bounding box center [764, 302] width 25 height 25
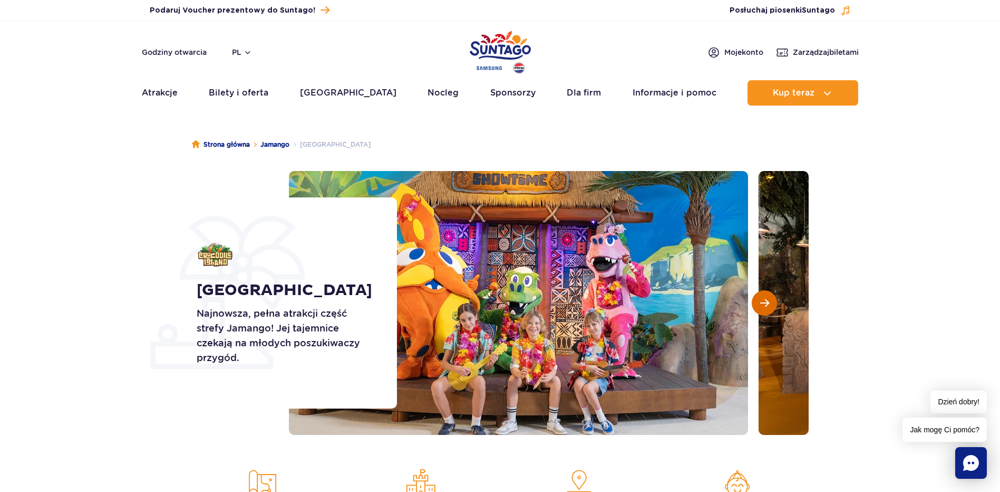
click at [754, 303] on button "Następny slajd" at bounding box center [764, 302] width 25 height 25
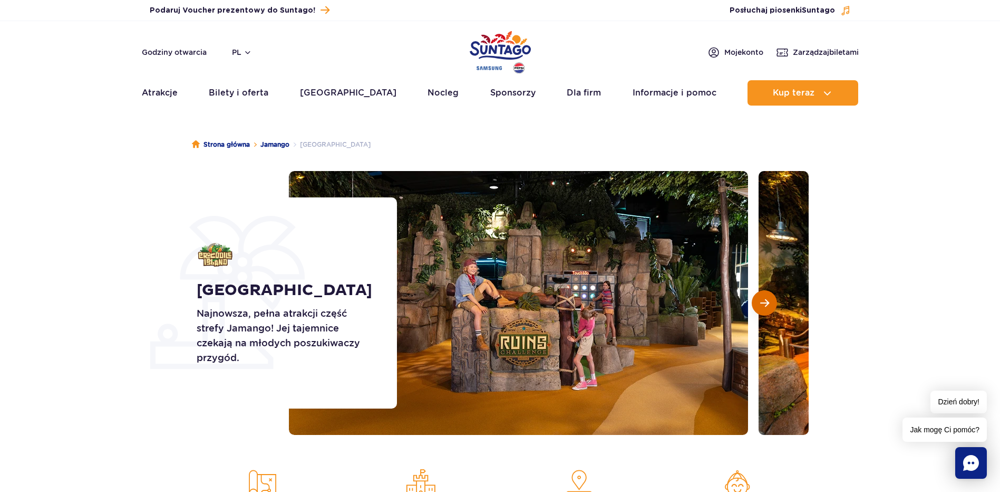
click at [754, 303] on button "Następny slajd" at bounding box center [764, 302] width 25 height 25
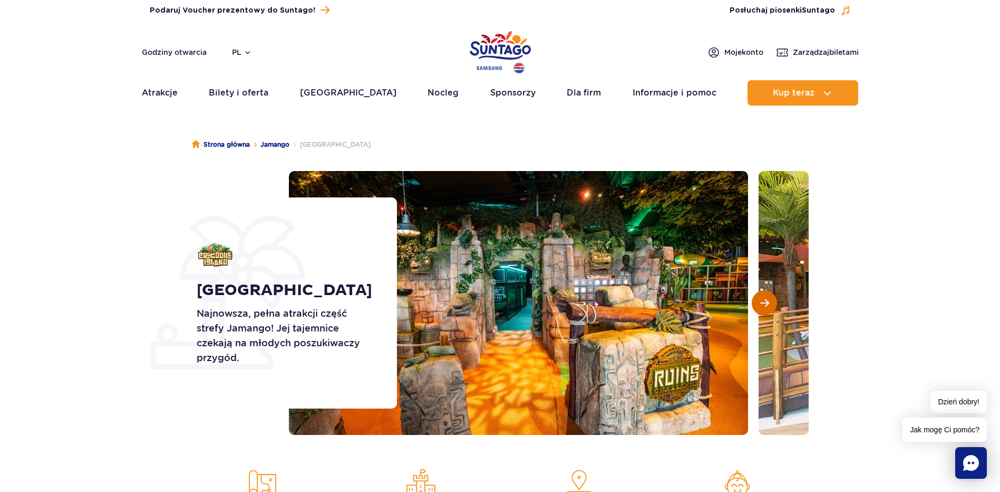
click at [754, 303] on button "Następny slajd" at bounding box center [764, 302] width 25 height 25
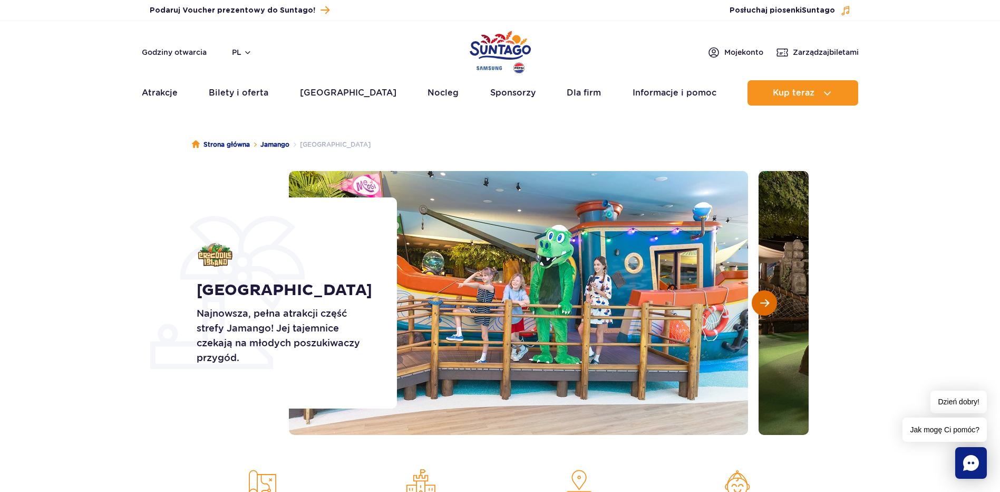
click at [754, 303] on button "Następny slajd" at bounding box center [764, 302] width 25 height 25
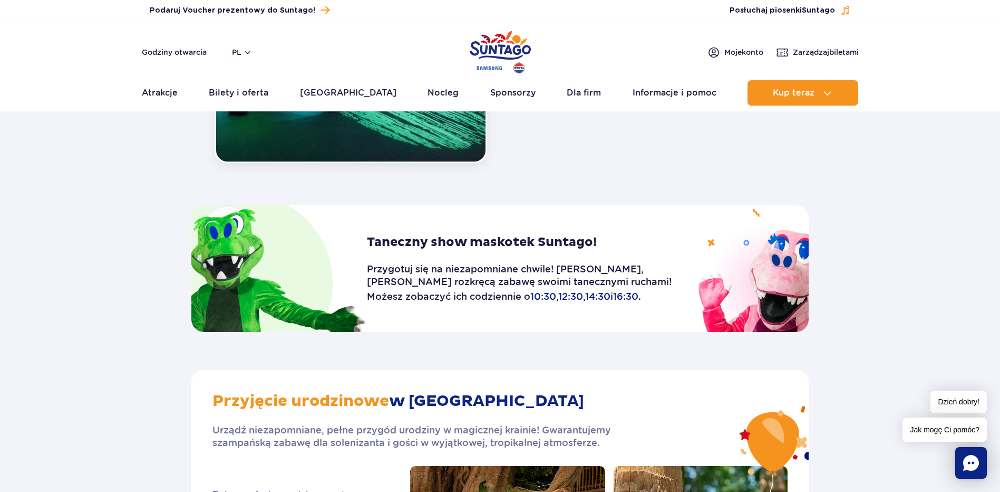
scroll to position [1702, 0]
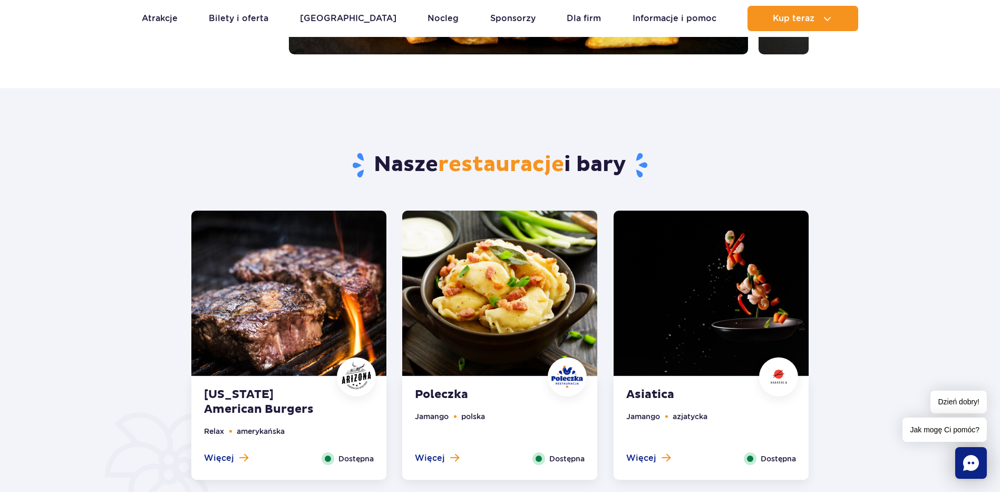
scroll to position [660, 0]
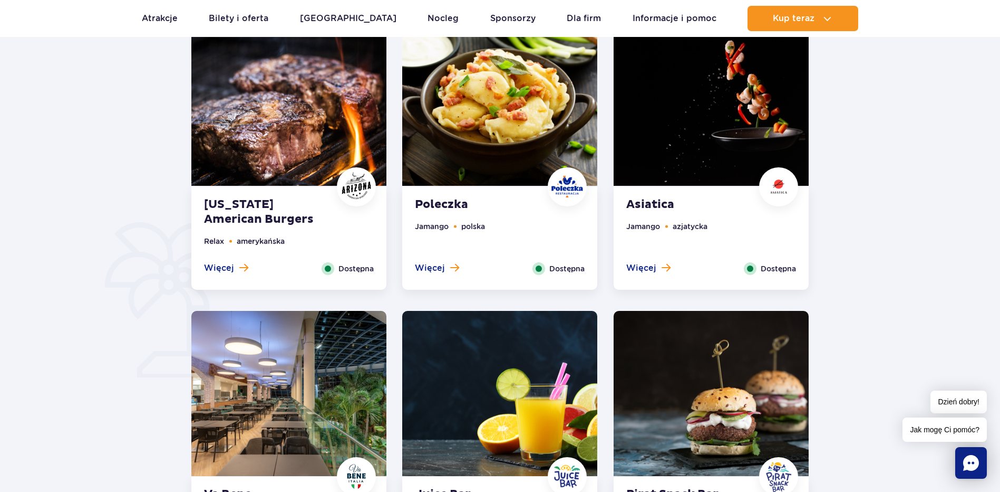
click at [495, 123] on img at bounding box center [499, 103] width 195 height 165
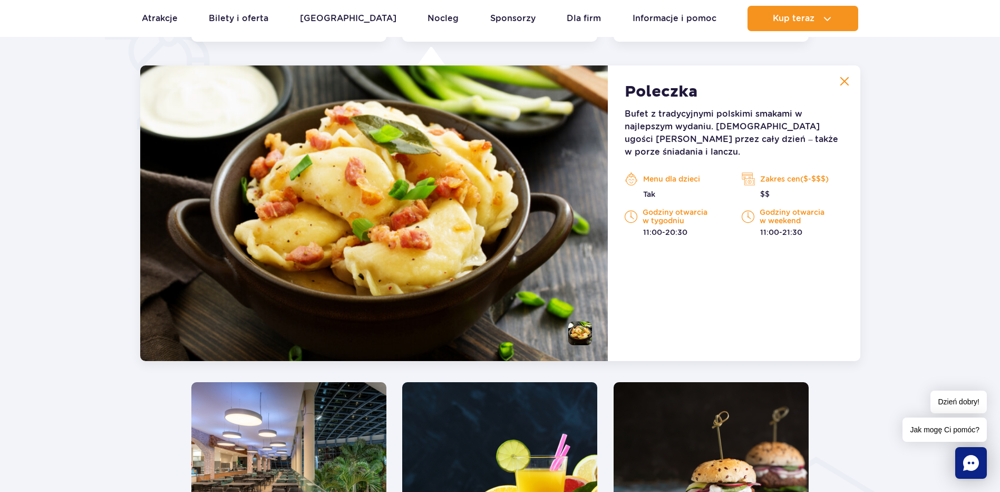
scroll to position [461, 0]
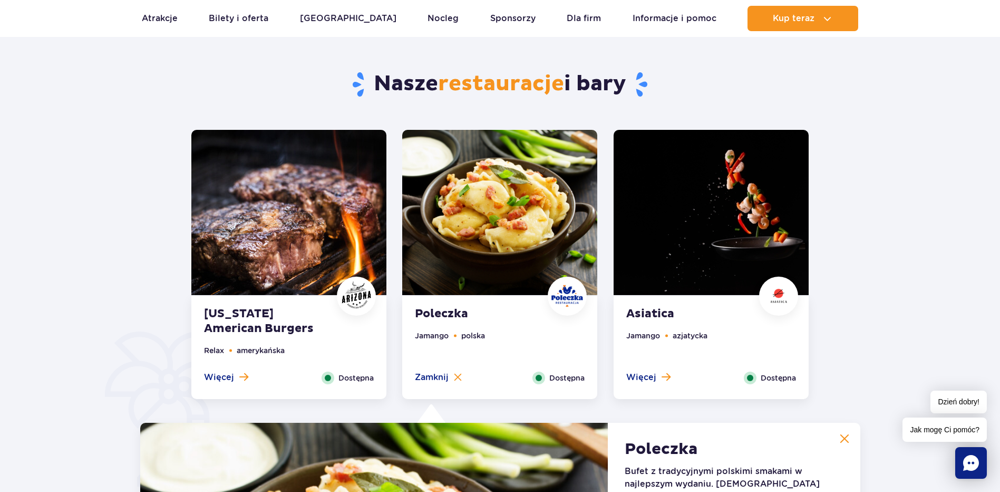
click at [852, 437] on button at bounding box center [844, 438] width 21 height 21
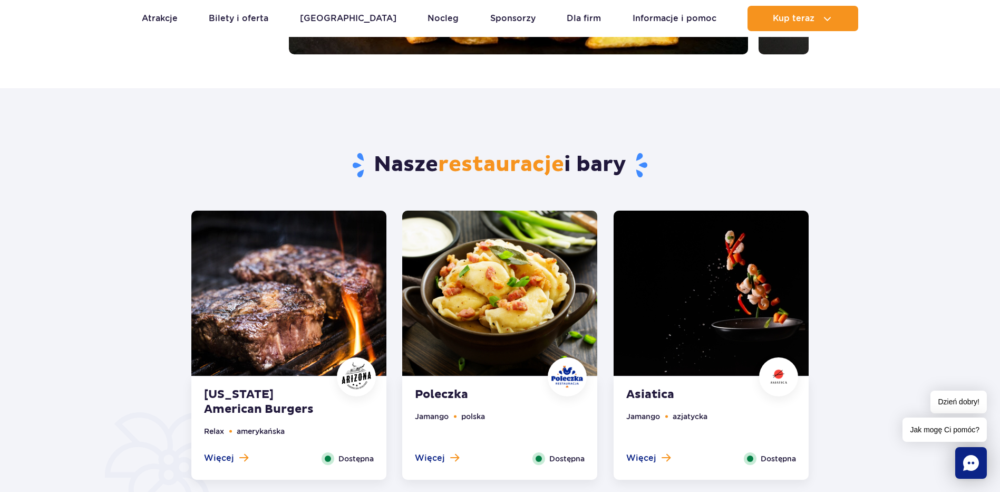
scroll to position [47, 0]
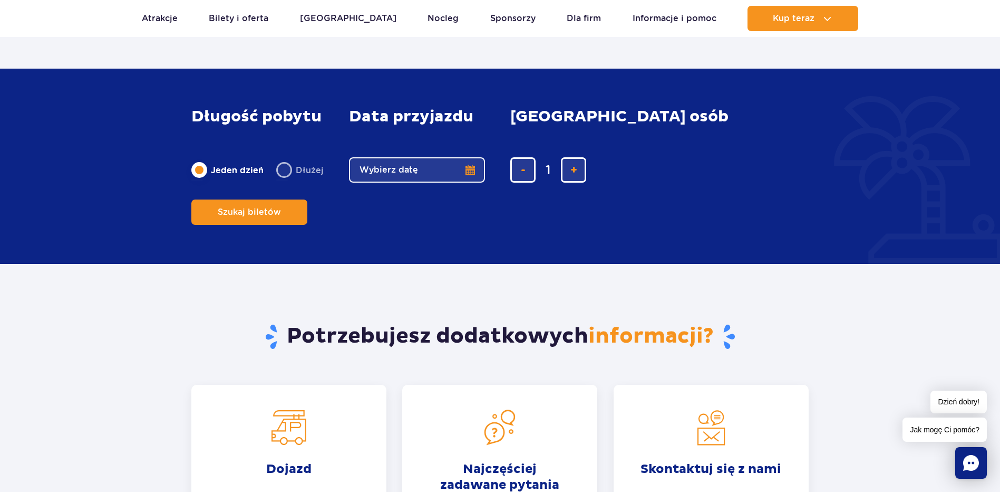
scroll to position [2045, 0]
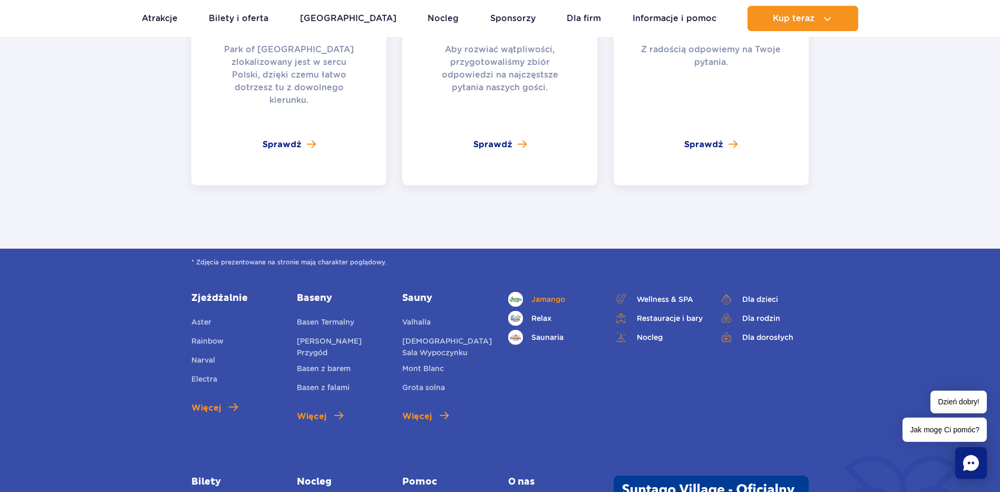
click at [558, 293] on span "Jamango" at bounding box center [549, 299] width 34 height 12
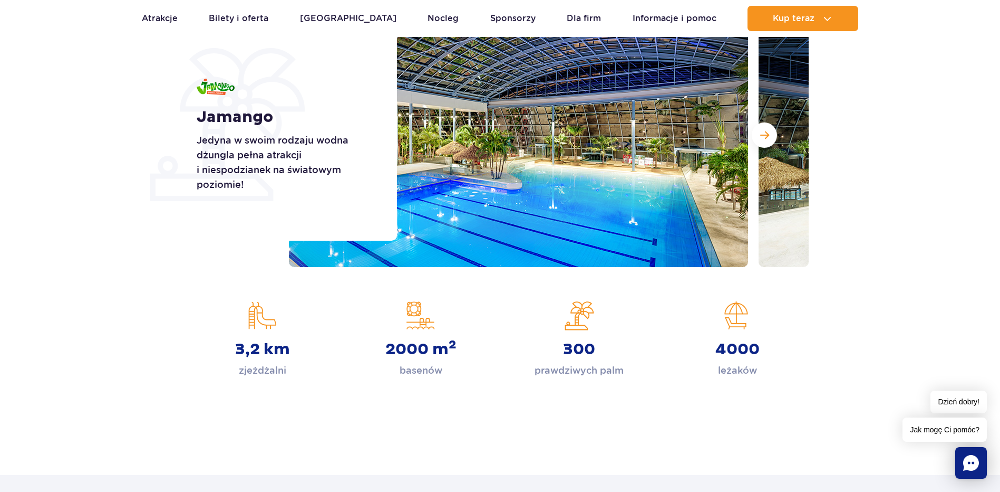
scroll to position [114, 0]
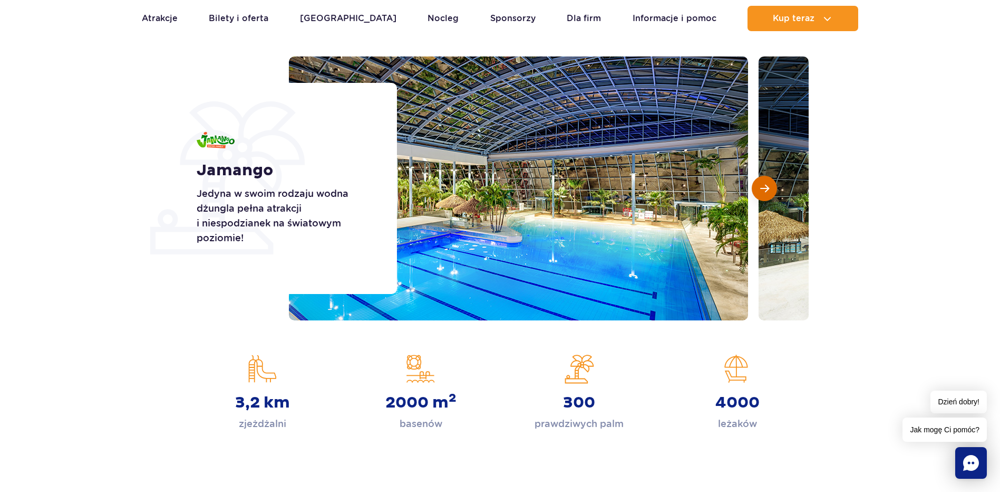
click at [765, 196] on button "Następny slajd" at bounding box center [764, 188] width 25 height 25
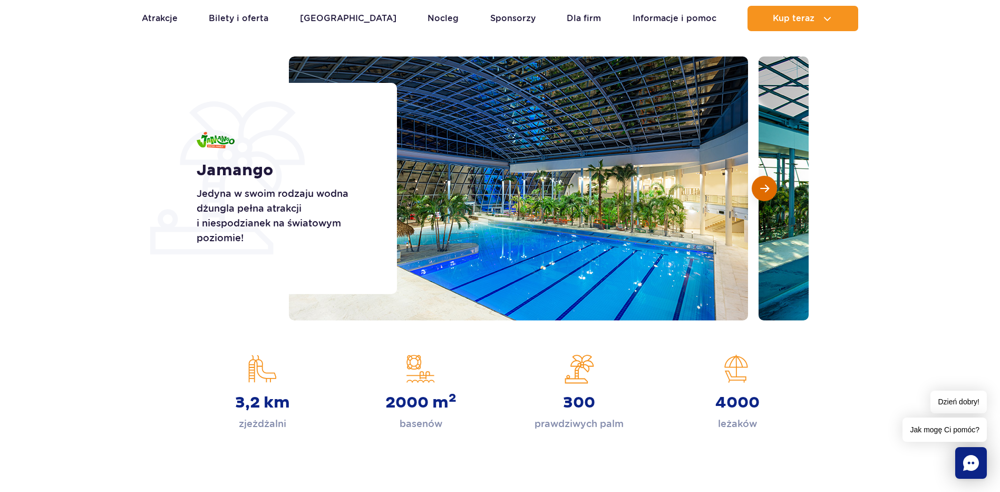
click at [765, 196] on button "Następny slajd" at bounding box center [764, 188] width 25 height 25
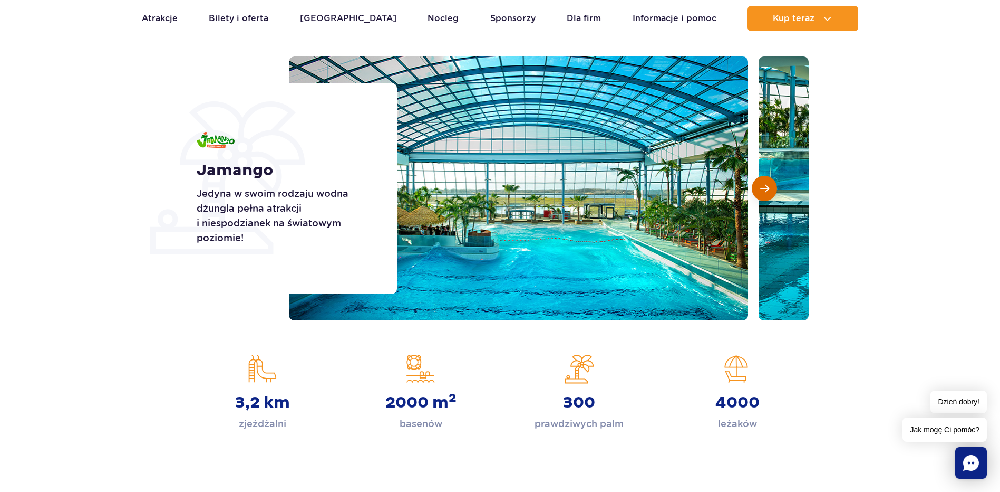
click at [765, 196] on button "Następny slajd" at bounding box center [764, 188] width 25 height 25
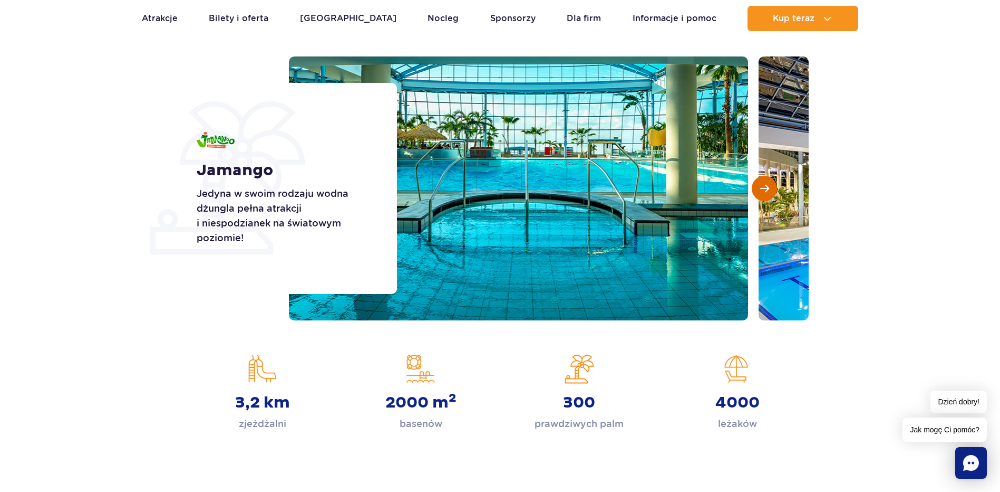
click at [765, 196] on button "Następny slajd" at bounding box center [764, 188] width 25 height 25
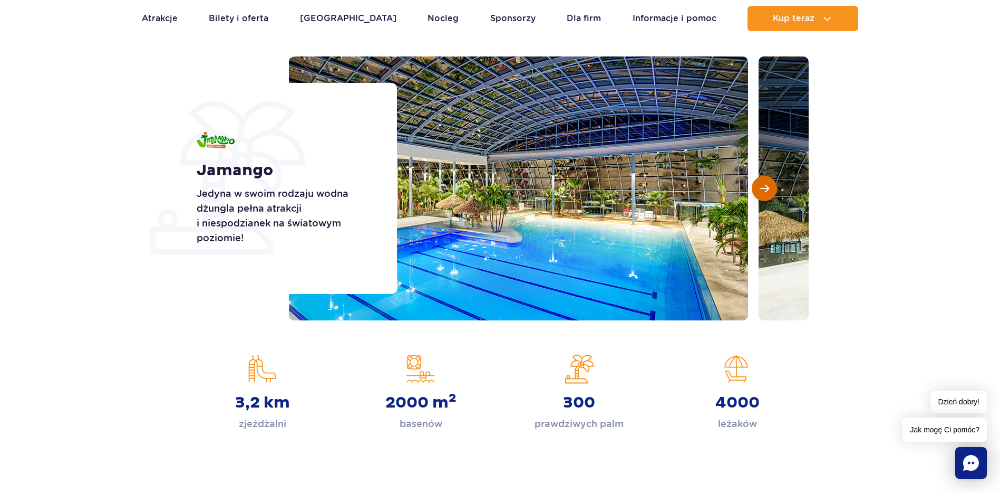
click at [765, 196] on button "Następny slajd" at bounding box center [764, 188] width 25 height 25
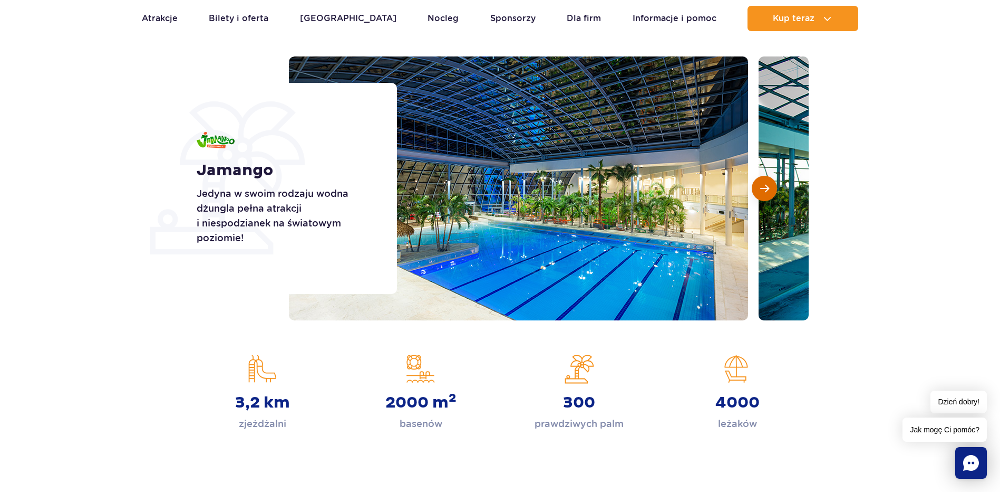
click at [765, 196] on button "Następny slajd" at bounding box center [764, 188] width 25 height 25
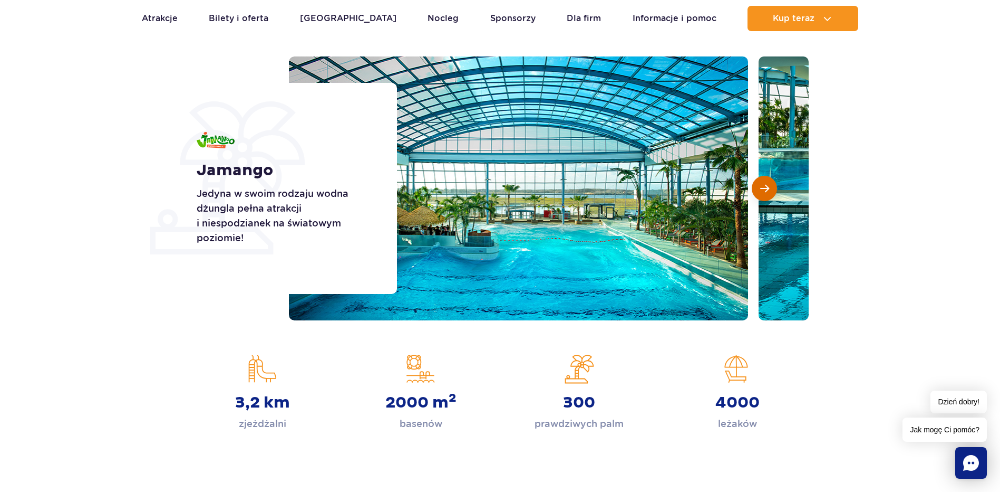
click at [765, 196] on button "Następny slajd" at bounding box center [764, 188] width 25 height 25
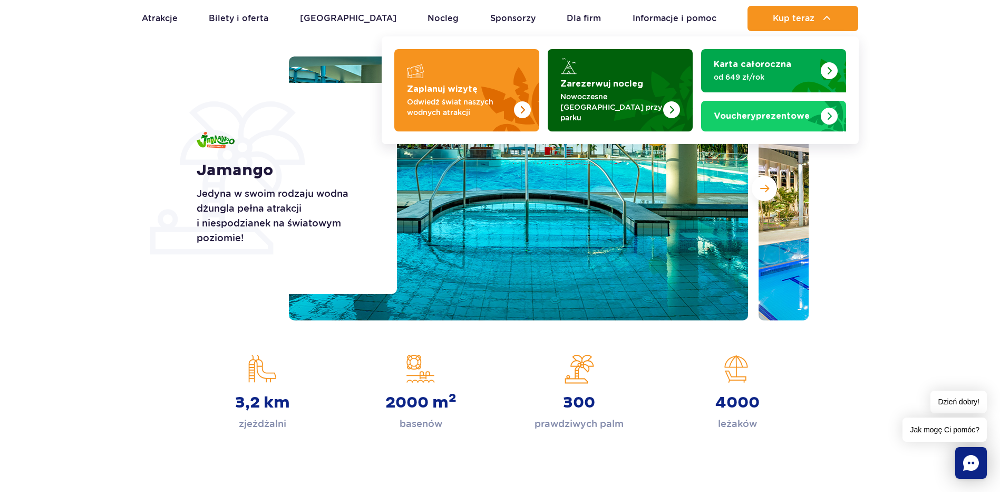
click at [609, 90] on img "Zarezerwuj nocleg" at bounding box center [646, 90] width 93 height 82
